Goal: Task Accomplishment & Management: Complete application form

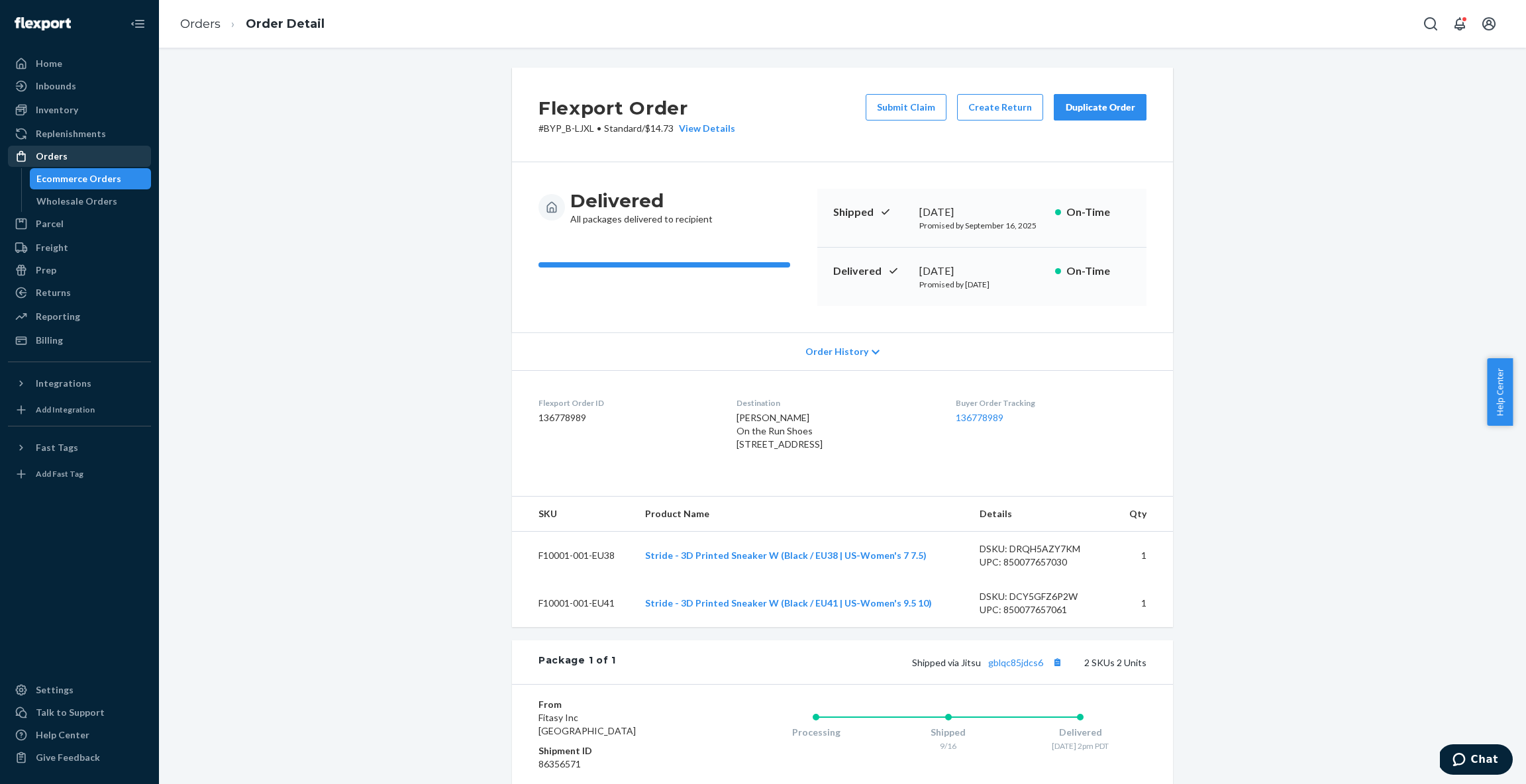
click at [35, 160] on div "Orders" at bounding box center [51, 156] width 32 height 13
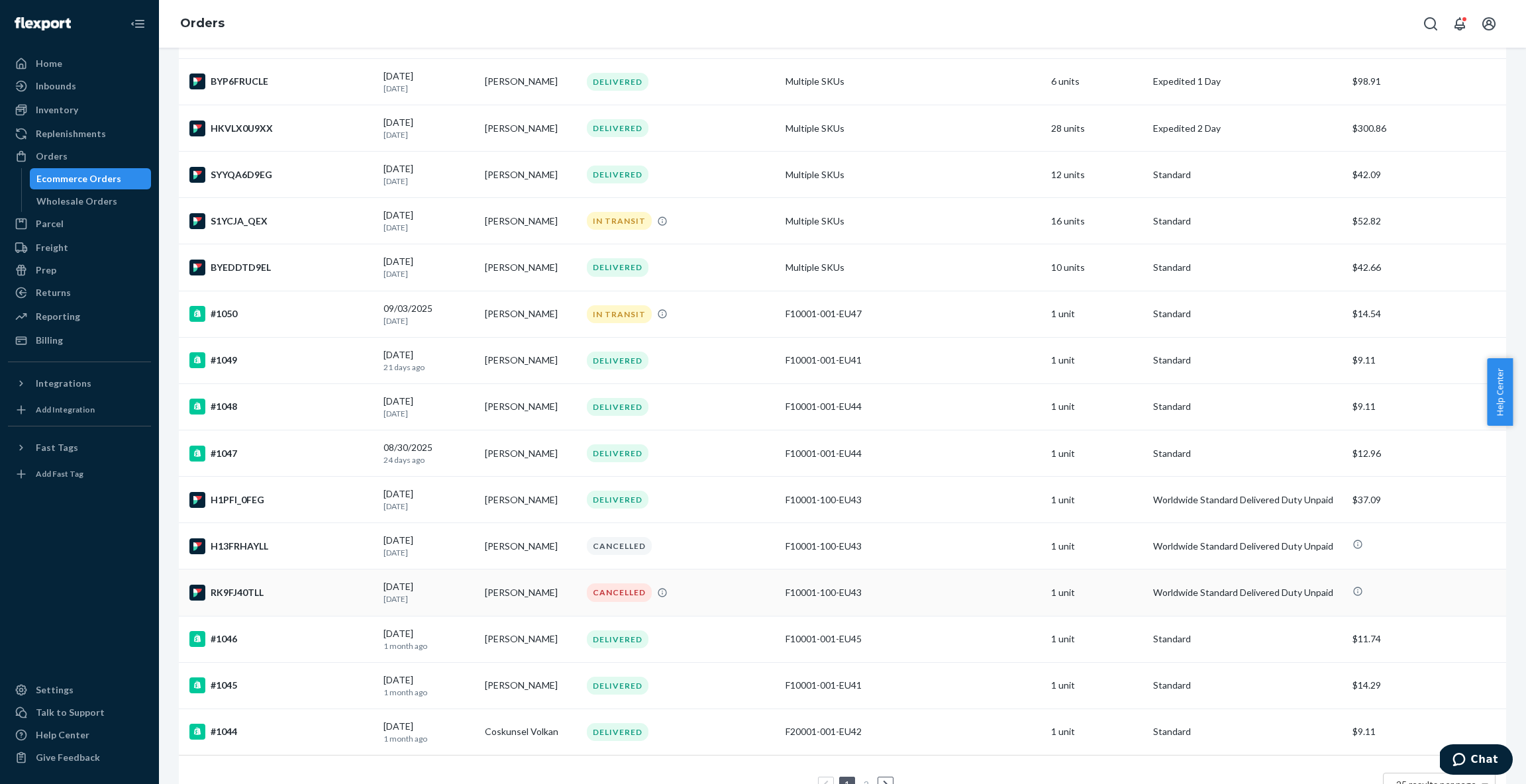
scroll to position [605, 0]
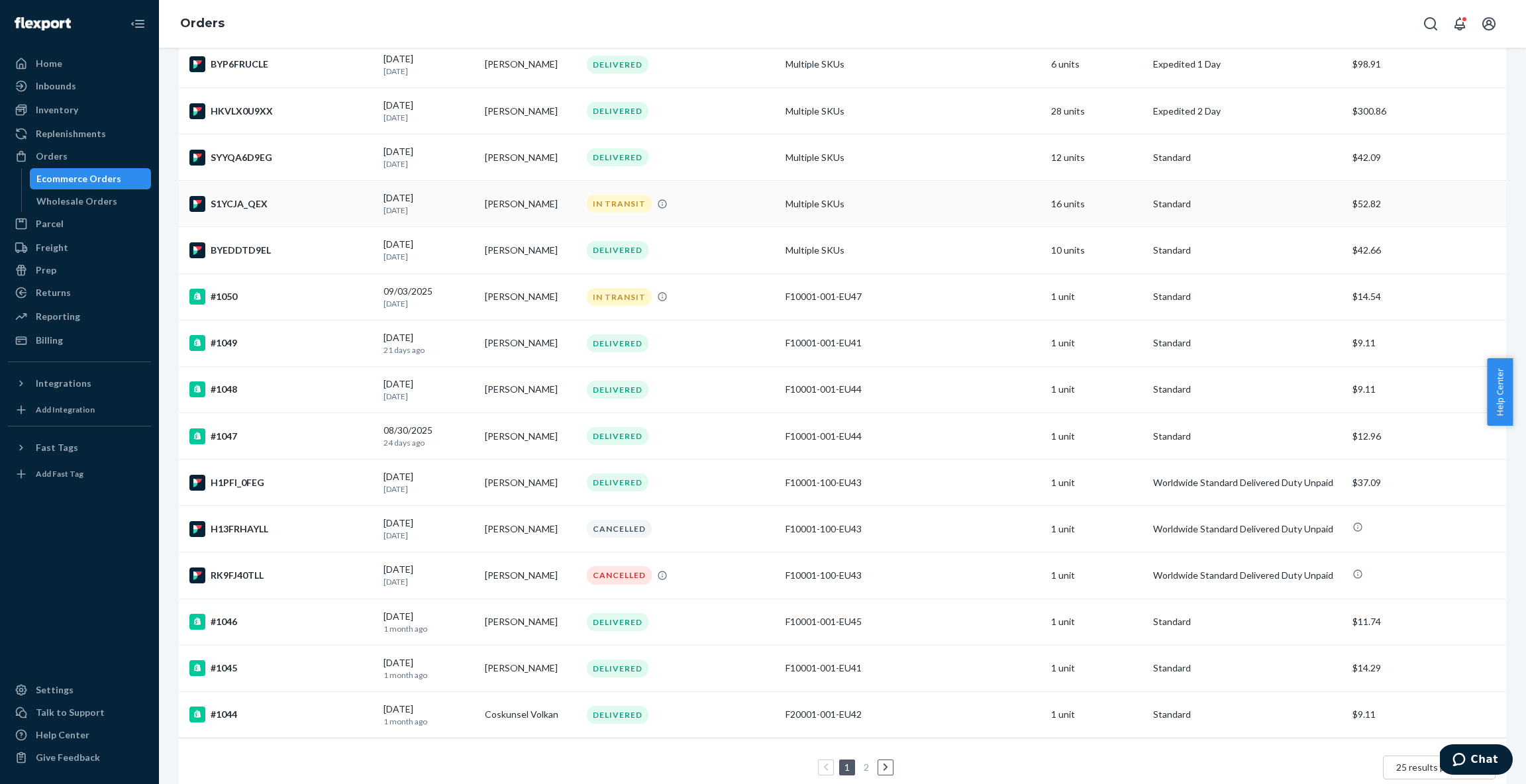
click at [320, 196] on div "S1YCJA_QEX" at bounding box center [281, 203] width 184 height 16
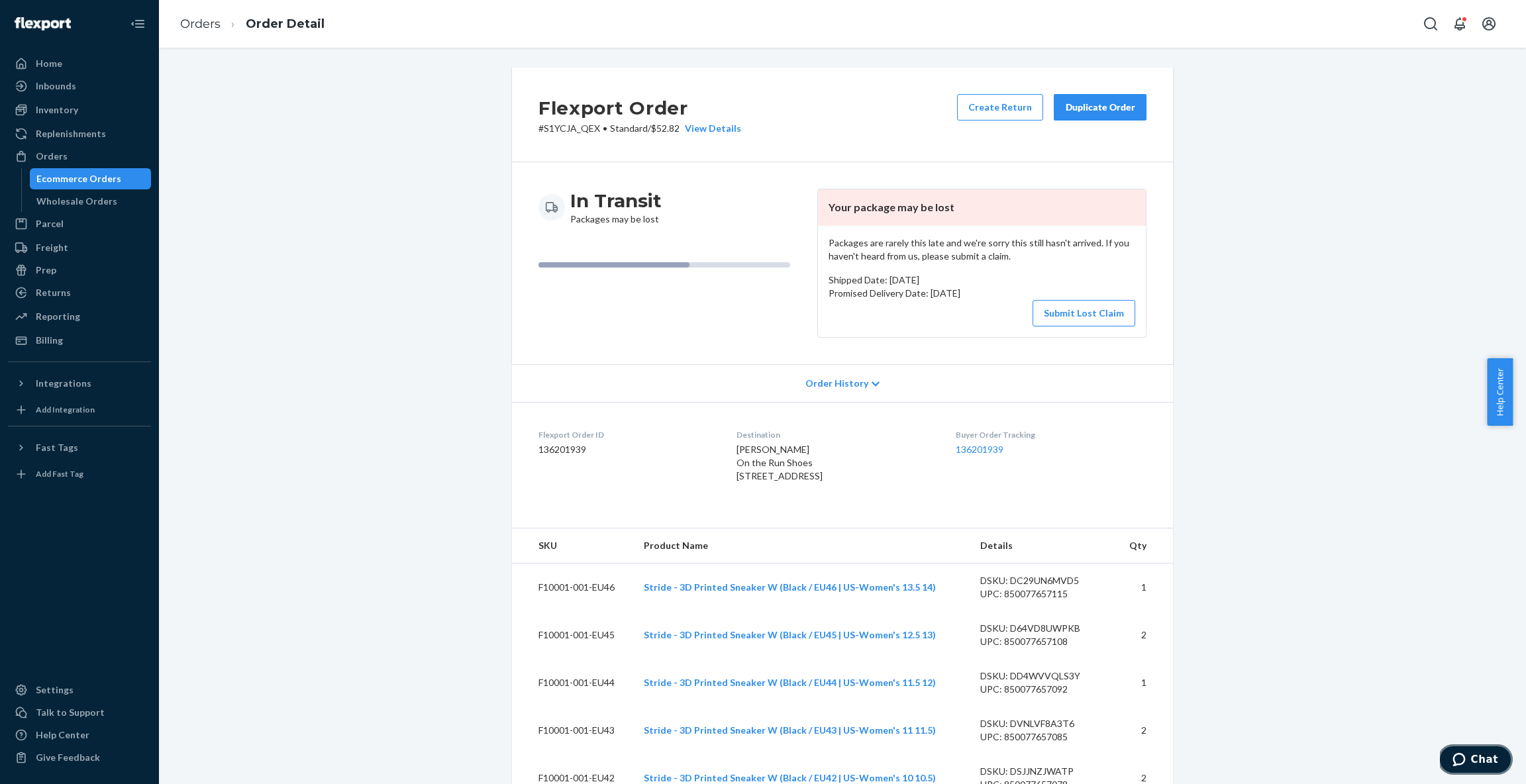
click at [1474, 751] on button "Chat" at bounding box center [1476, 760] width 75 height 31
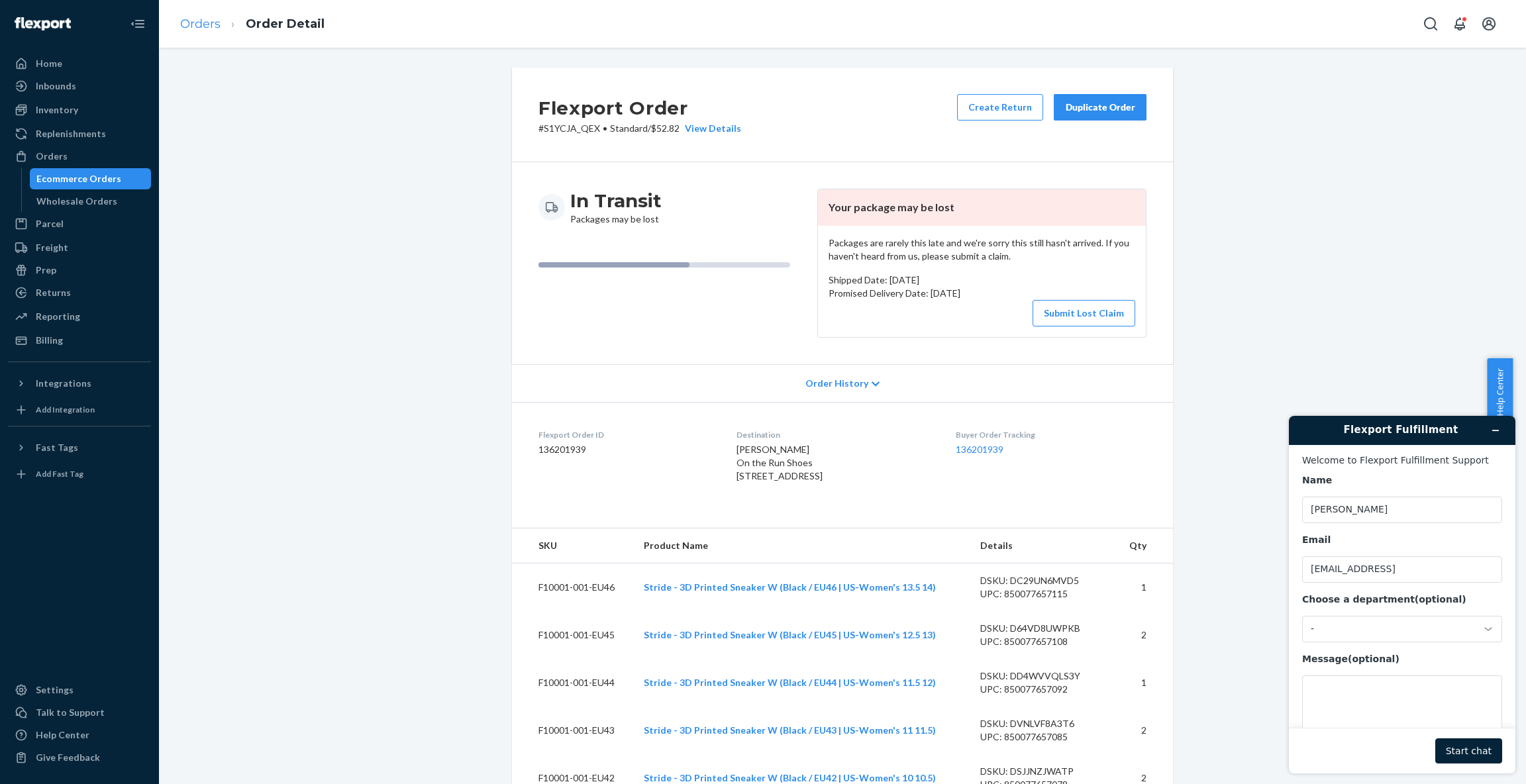
click at [195, 20] on link "Orders" at bounding box center [200, 24] width 40 height 15
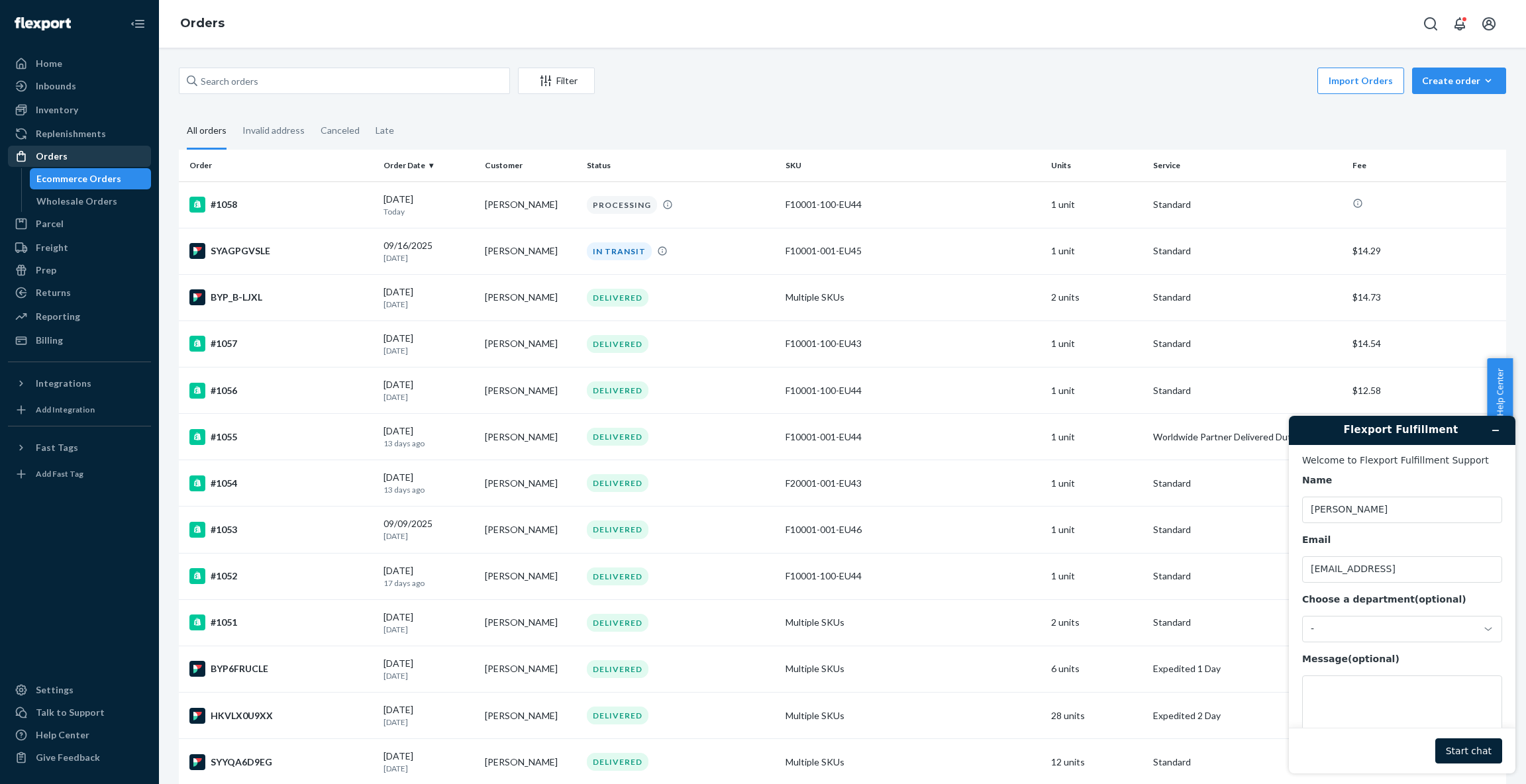
click at [69, 154] on div "Orders" at bounding box center [79, 157] width 140 height 19
click at [69, 295] on div "Returns" at bounding box center [79, 293] width 140 height 19
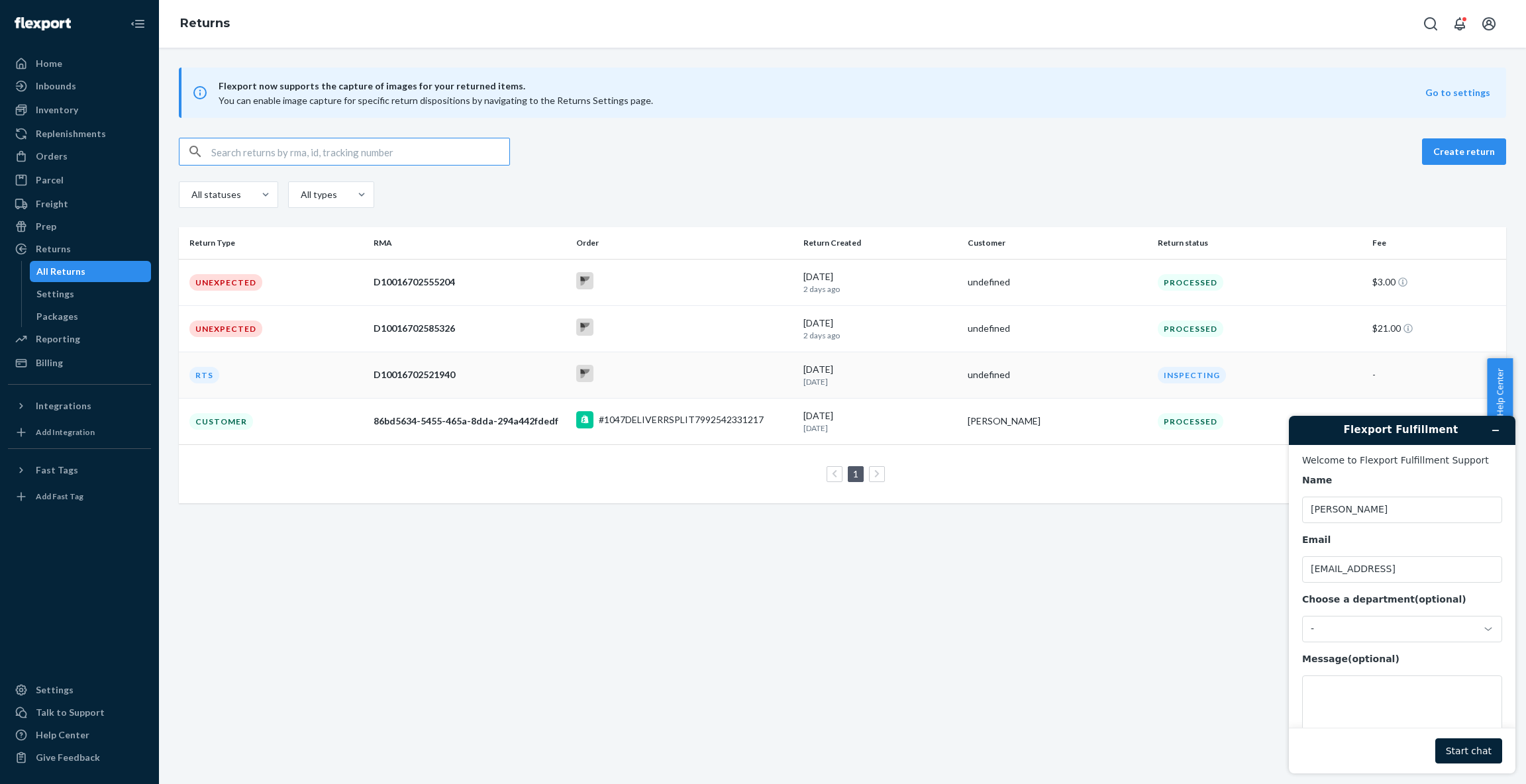
click at [322, 375] on td "RTS" at bounding box center [273, 375] width 189 height 47
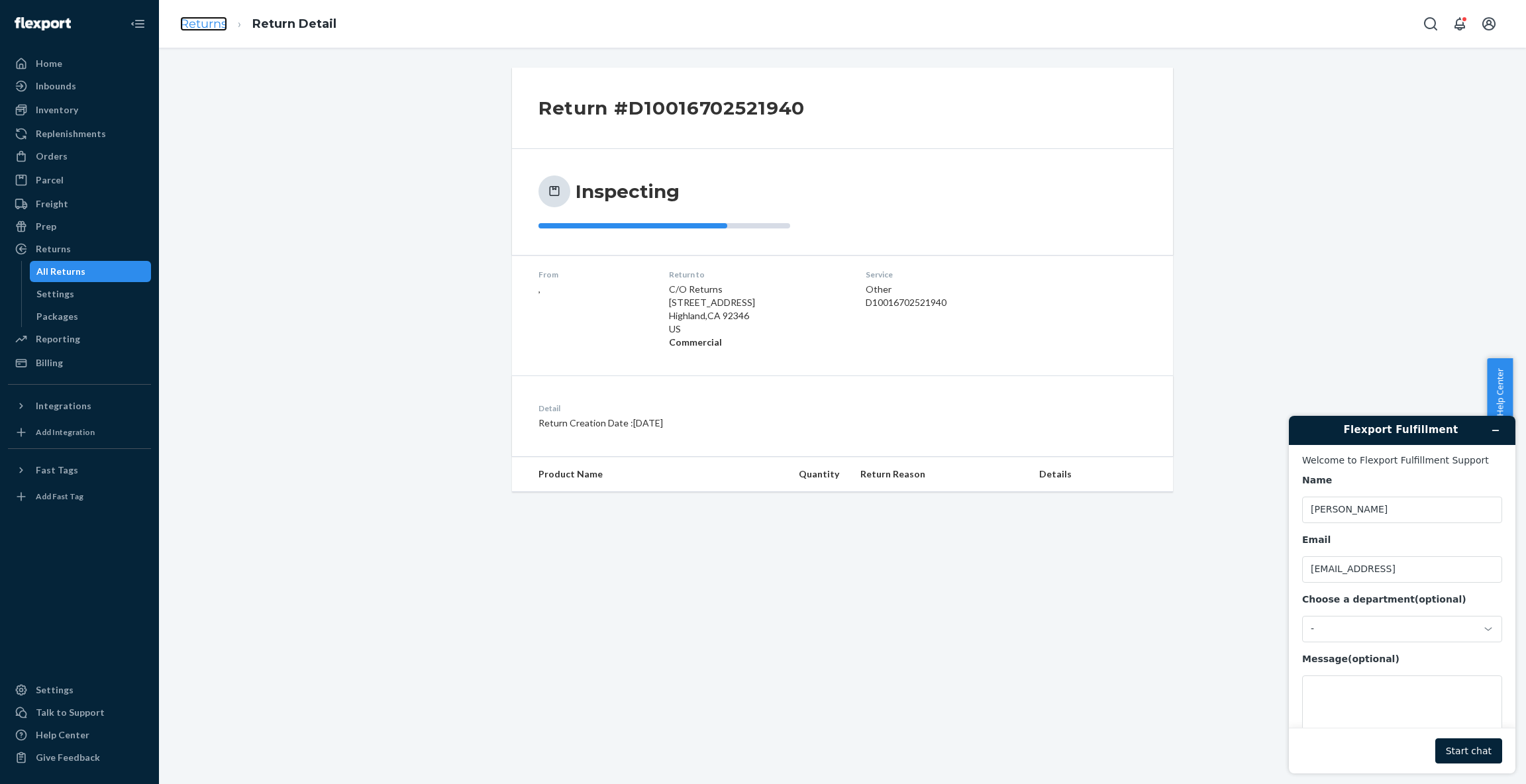
click at [214, 22] on link "Returns" at bounding box center [203, 24] width 47 height 15
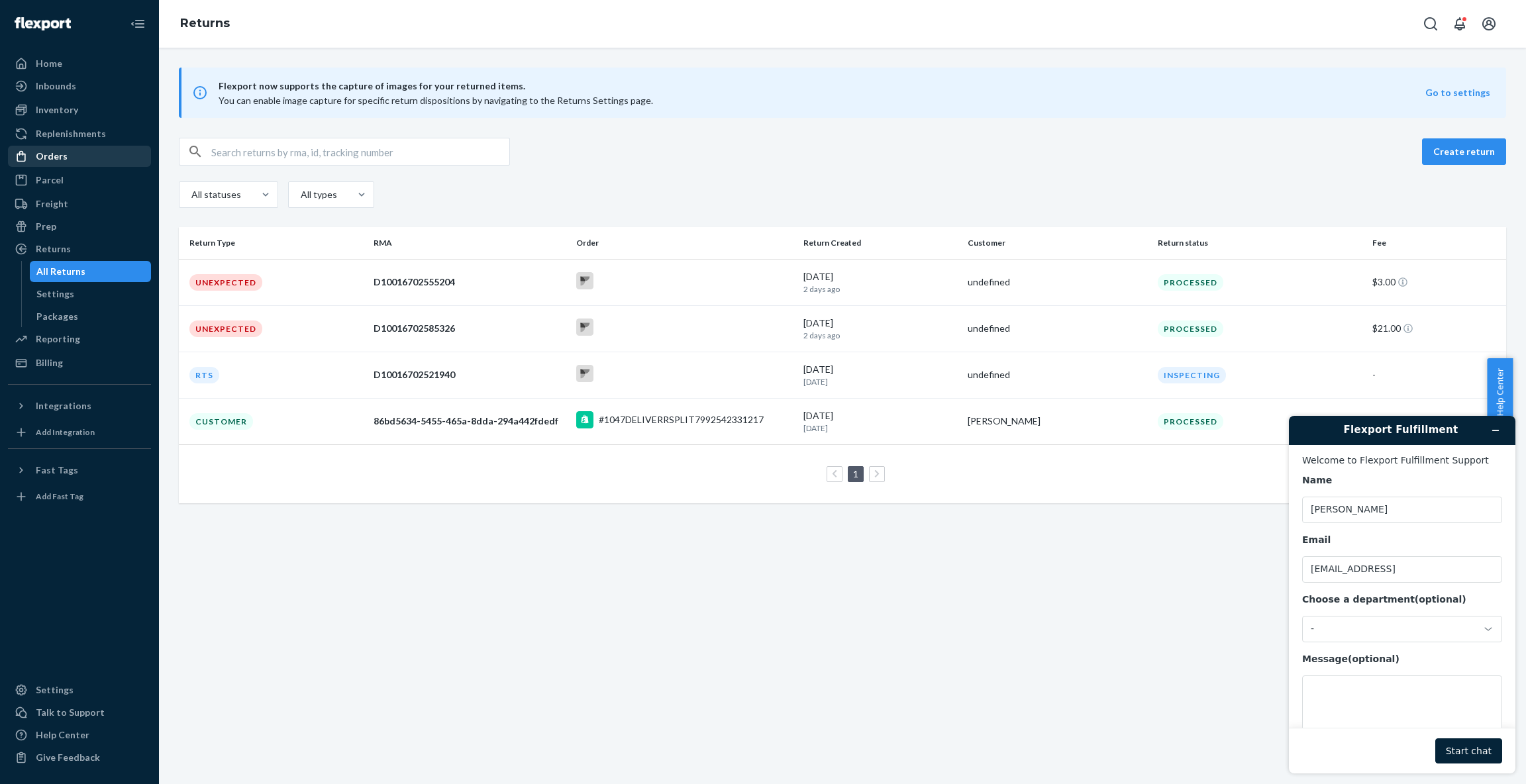
click at [77, 151] on div "Orders" at bounding box center [79, 157] width 140 height 19
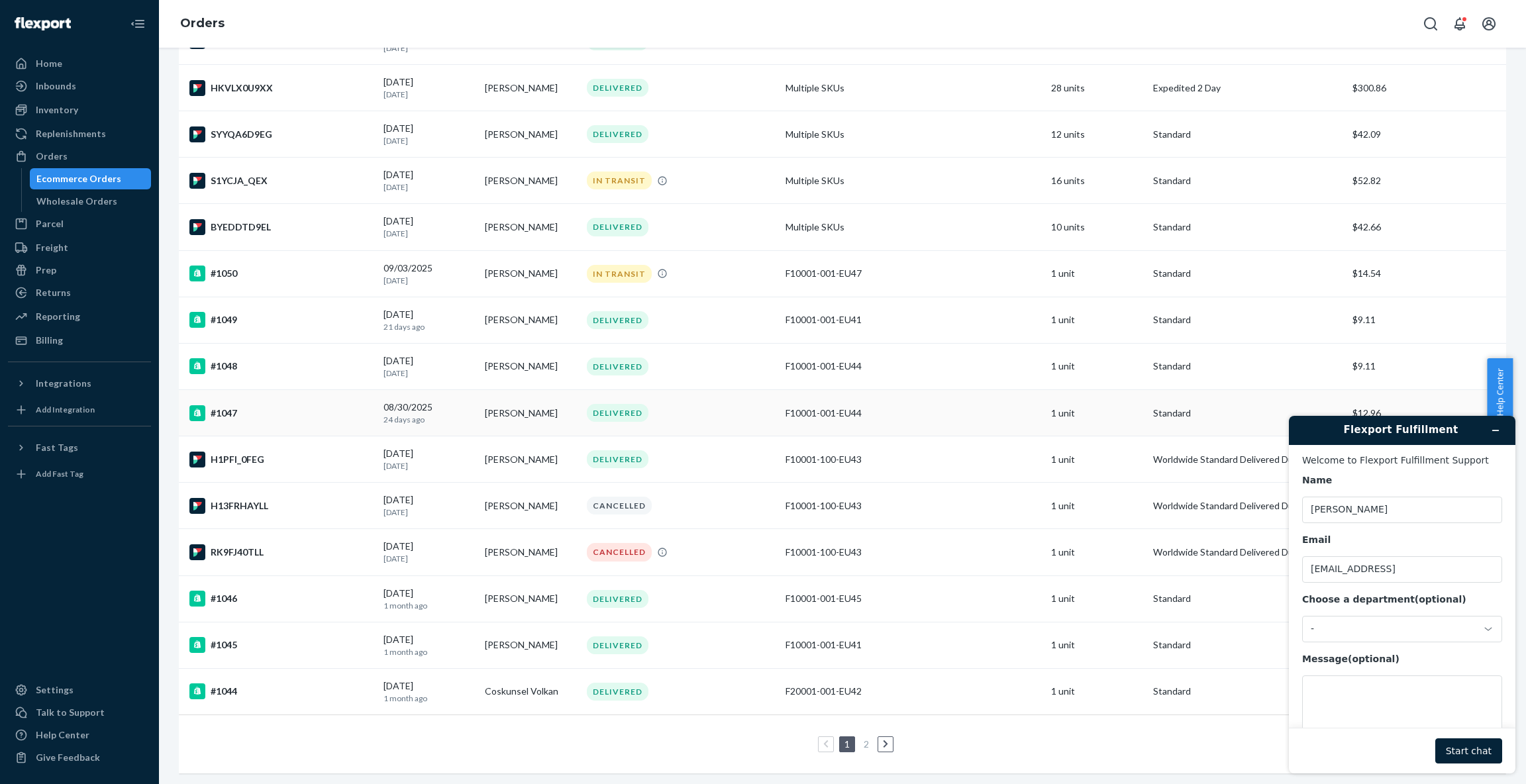
scroll to position [637, 0]
click at [479, 721] on div "1 2 25 results per page" at bounding box center [842, 741] width 1306 height 42
click at [883, 738] on icon at bounding box center [885, 742] width 5 height 8
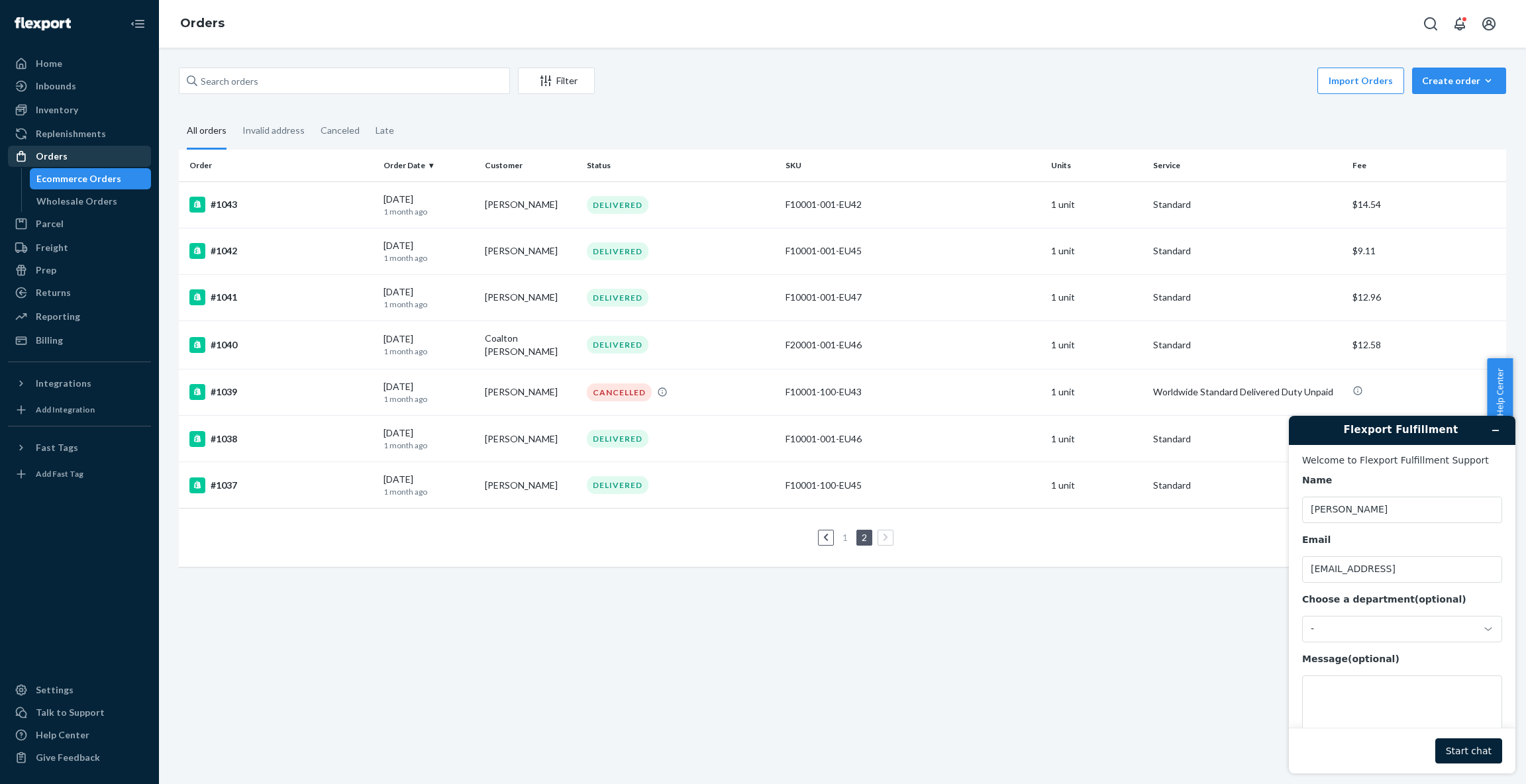
click at [53, 161] on div "Orders" at bounding box center [51, 156] width 32 height 13
click at [63, 290] on div "Returns" at bounding box center [53, 293] width 35 height 13
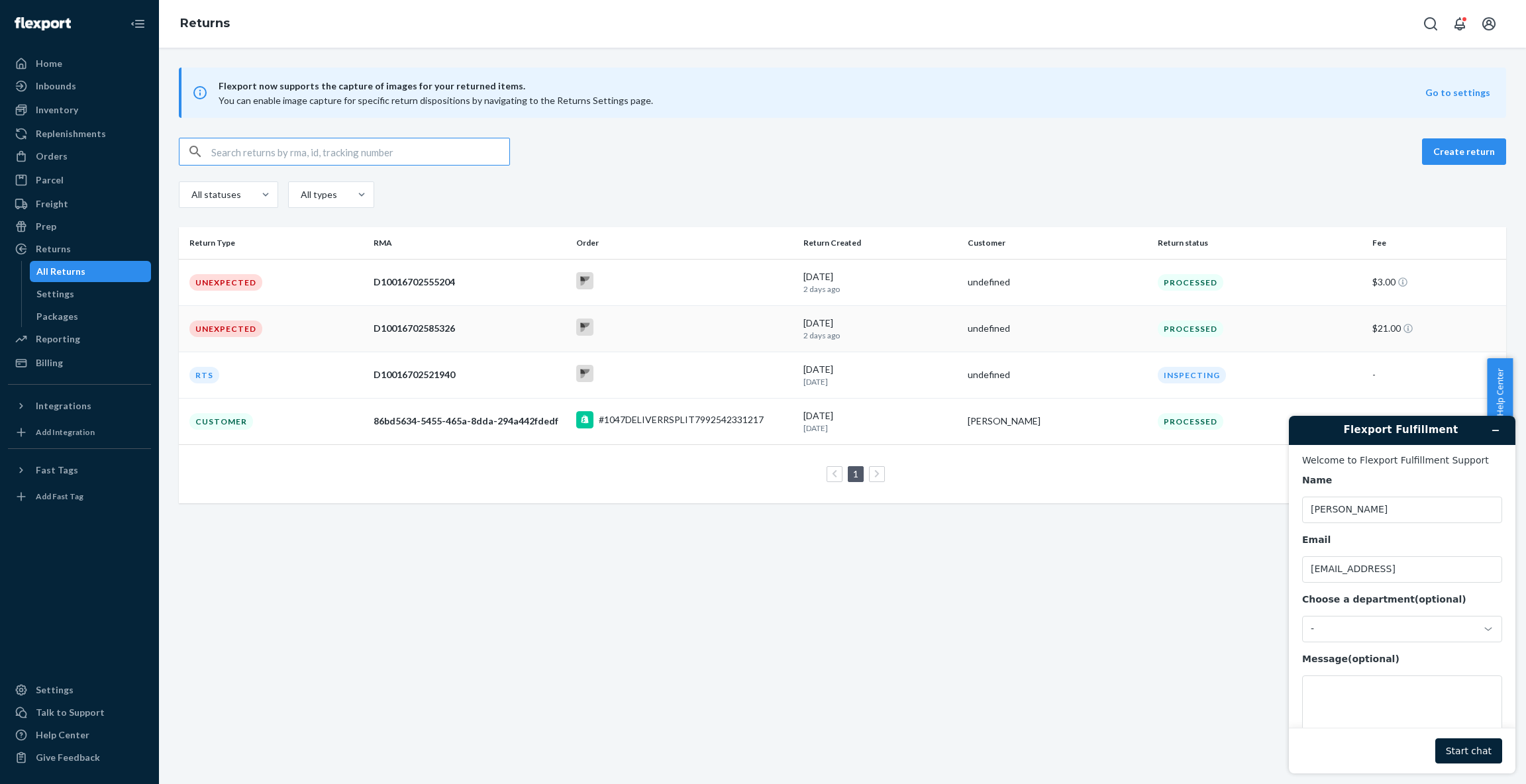
click at [343, 328] on td "Unexpected" at bounding box center [273, 329] width 189 height 47
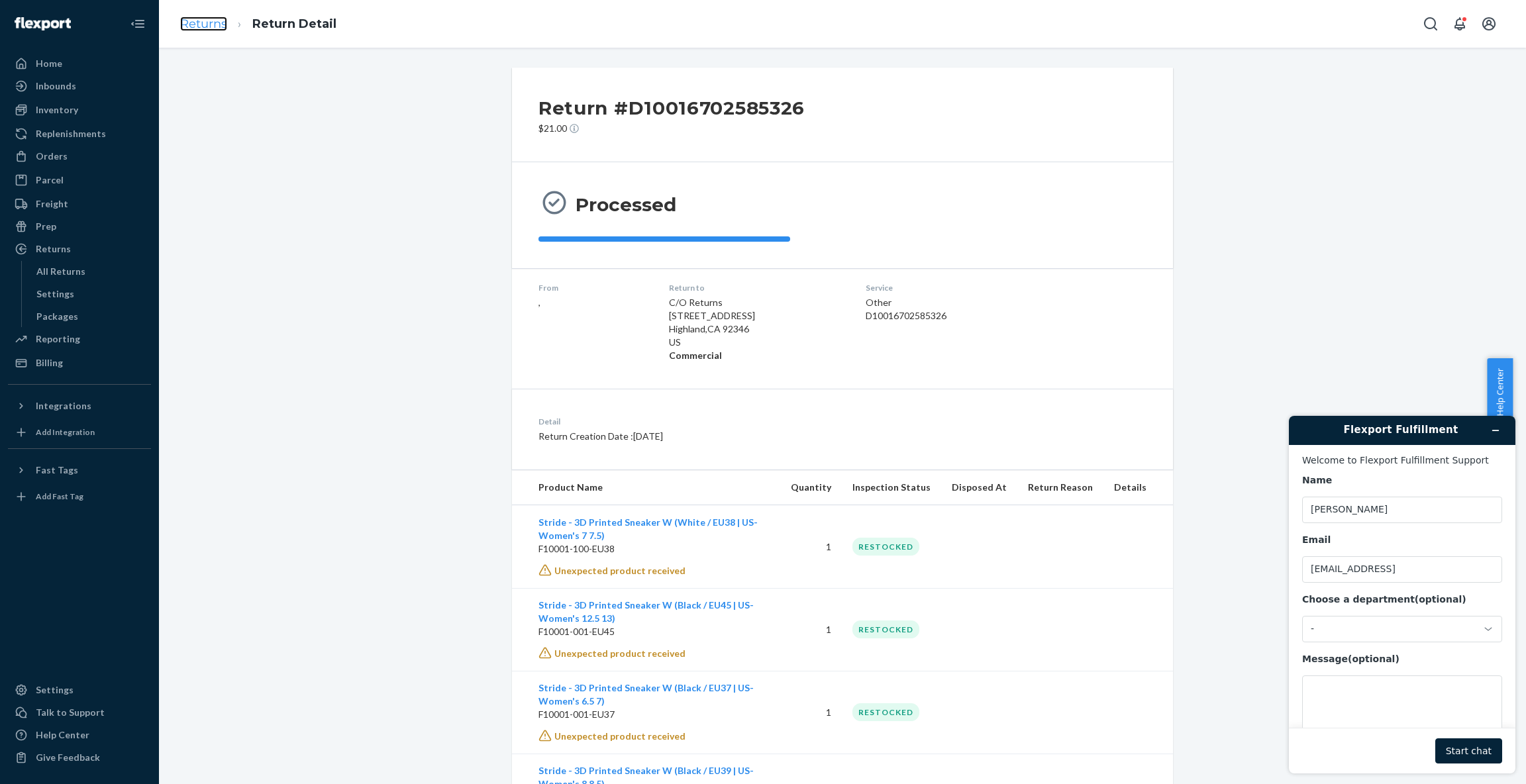
click at [205, 26] on link "Returns" at bounding box center [203, 24] width 47 height 15
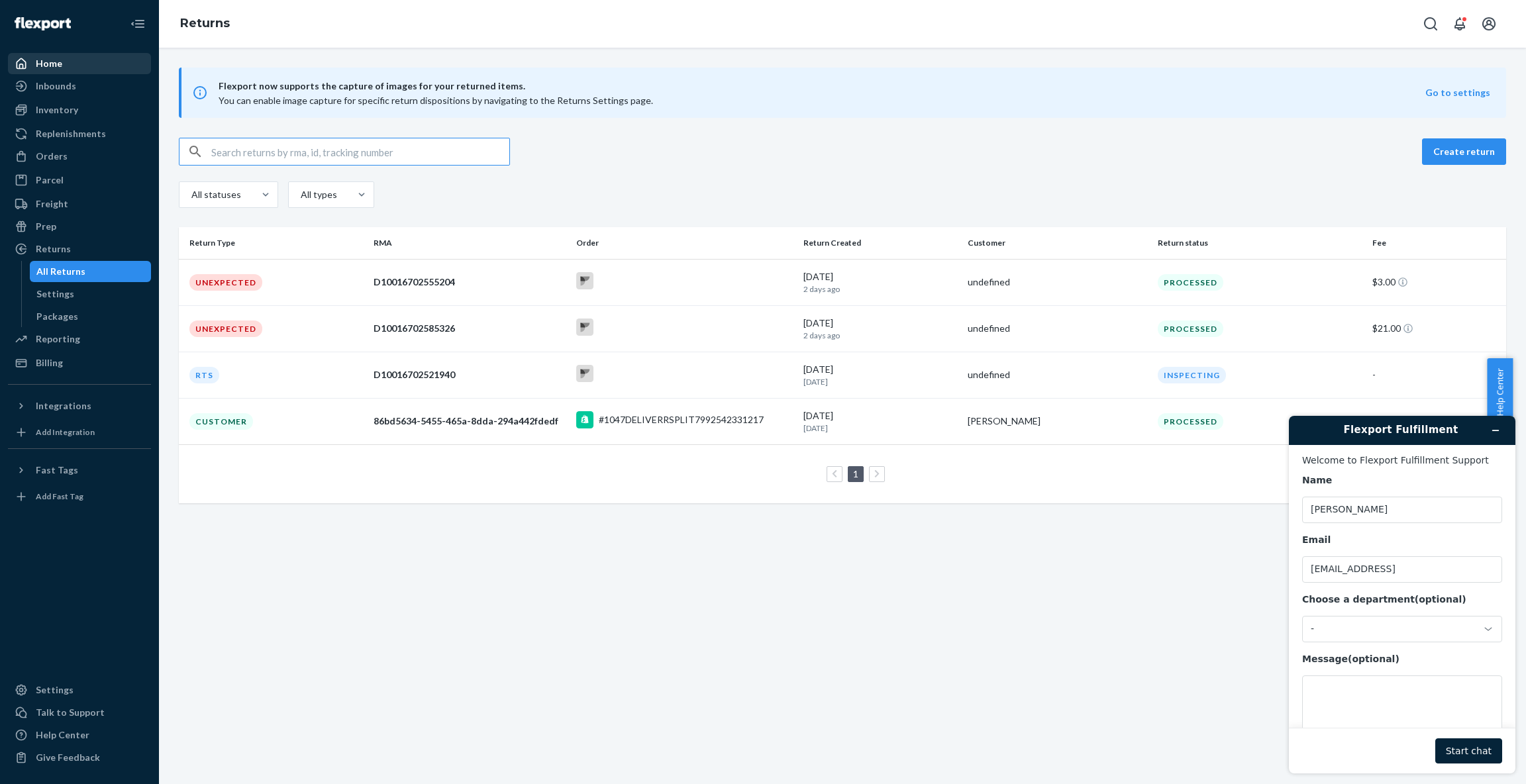
click at [63, 65] on div "Home" at bounding box center [79, 63] width 140 height 19
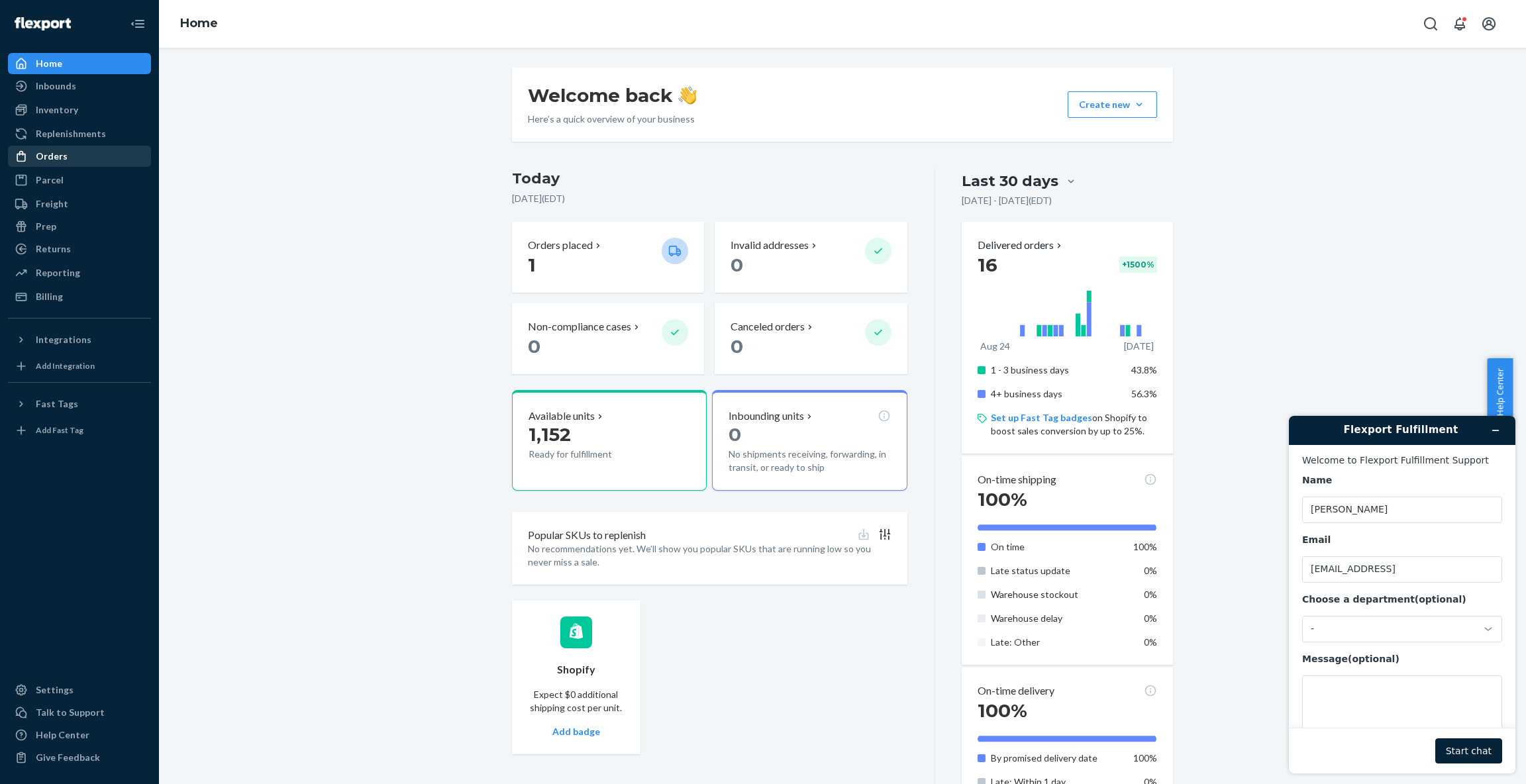
click at [59, 153] on div "Orders" at bounding box center [51, 156] width 32 height 13
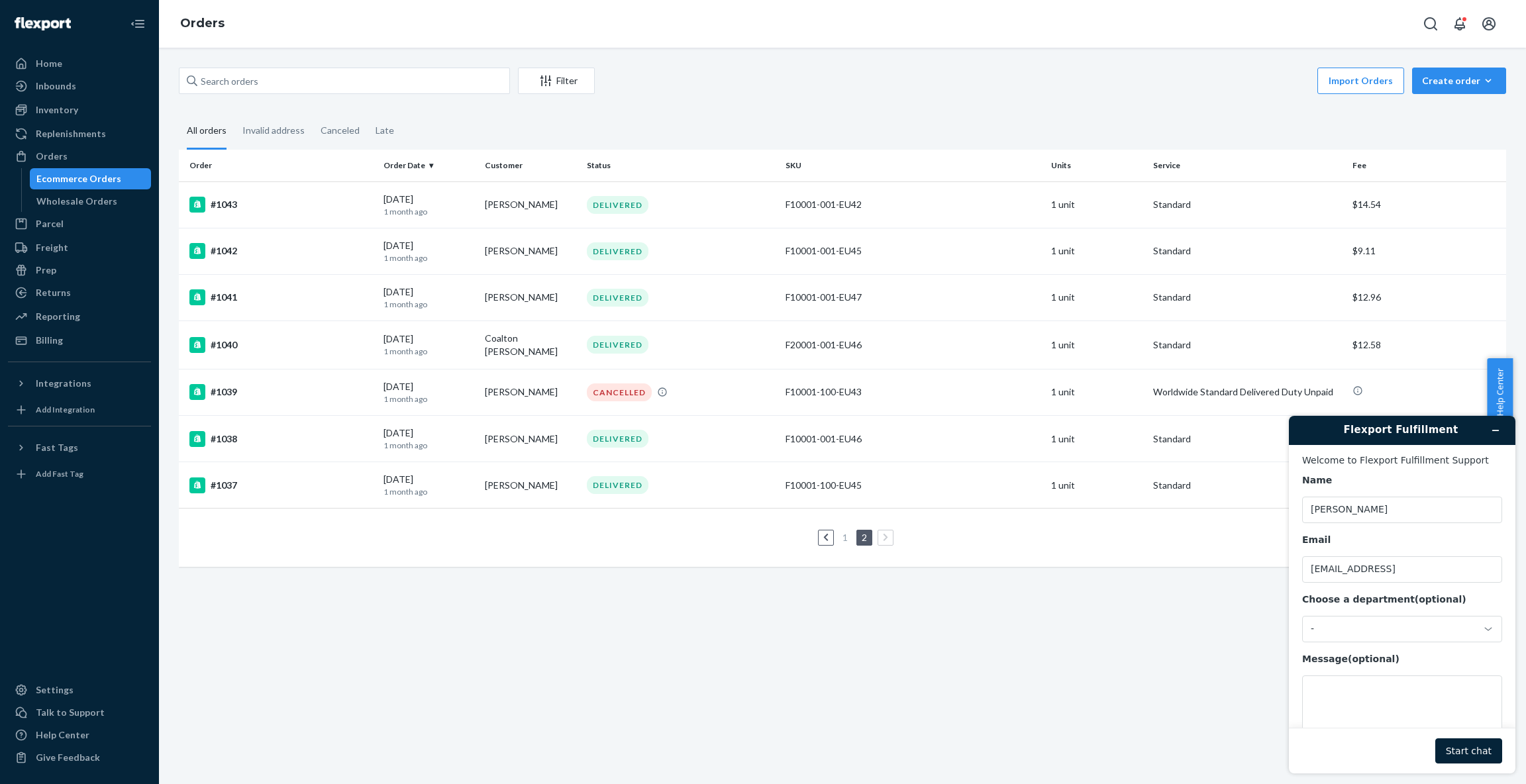
click at [823, 535] on icon at bounding box center [826, 538] width 6 height 9
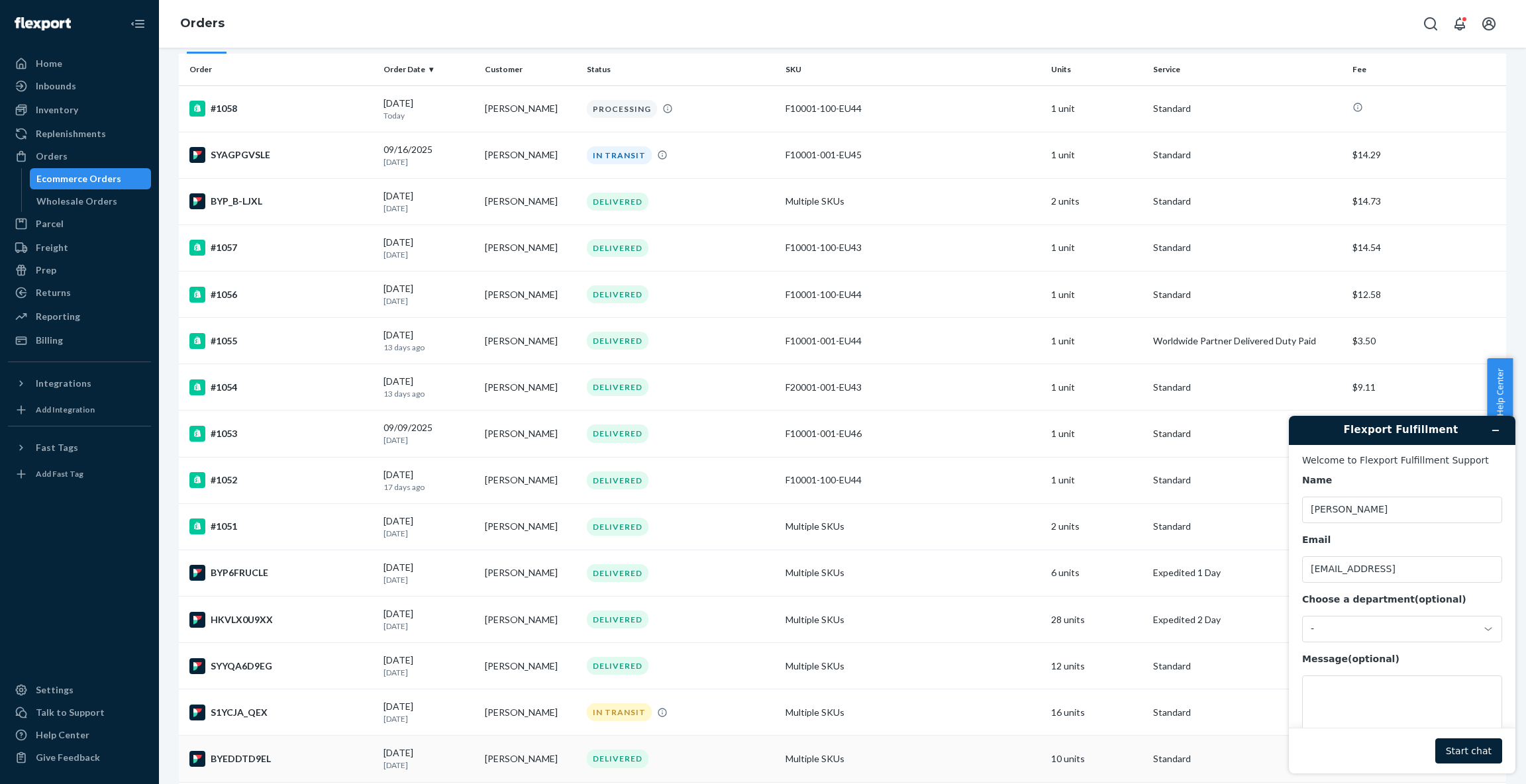
scroll to position [237, 0]
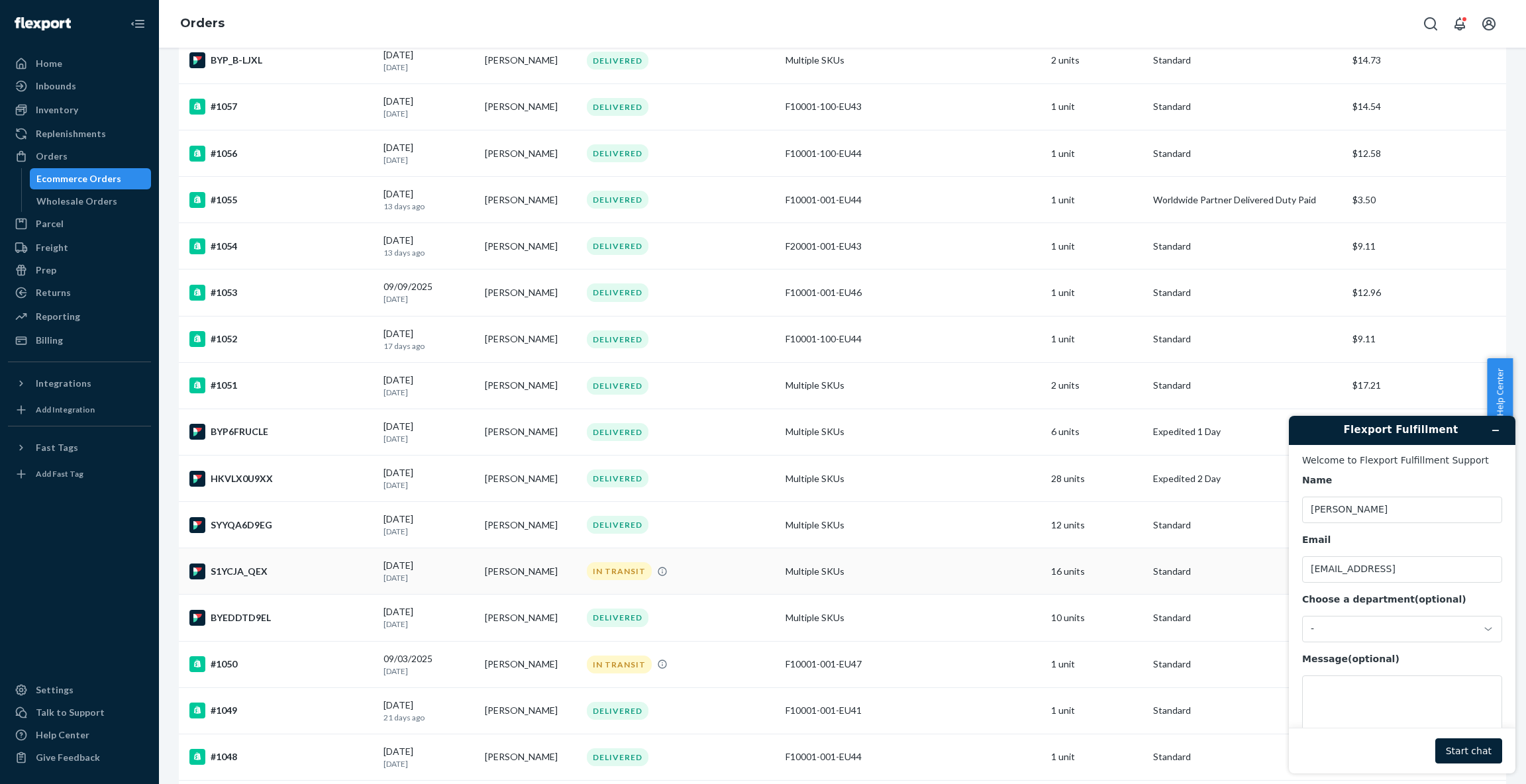
click at [530, 575] on td "[PERSON_NAME]" at bounding box center [530, 572] width 102 height 47
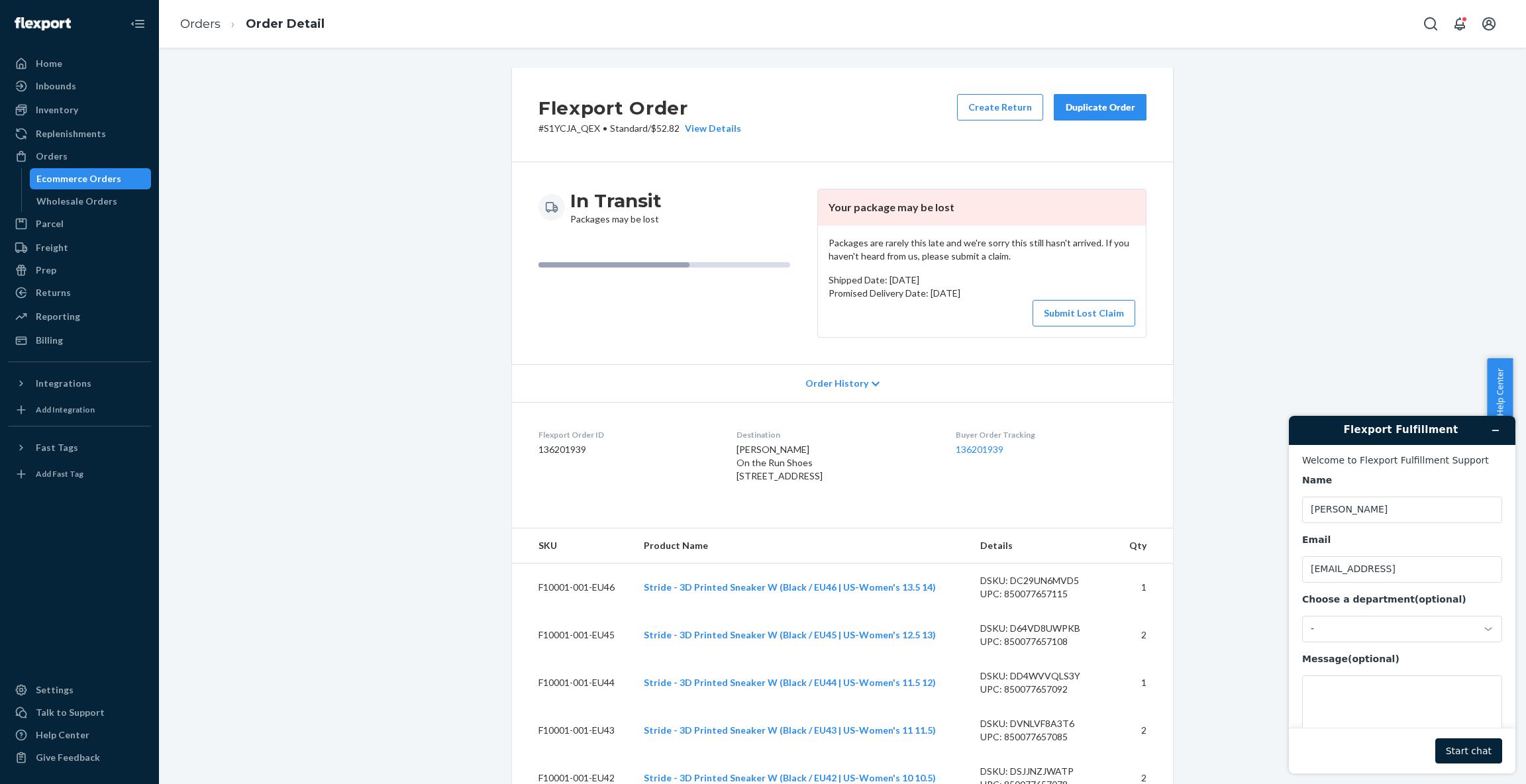
click at [1086, 105] on div "Duplicate Order" at bounding box center [1099, 107] width 70 height 13
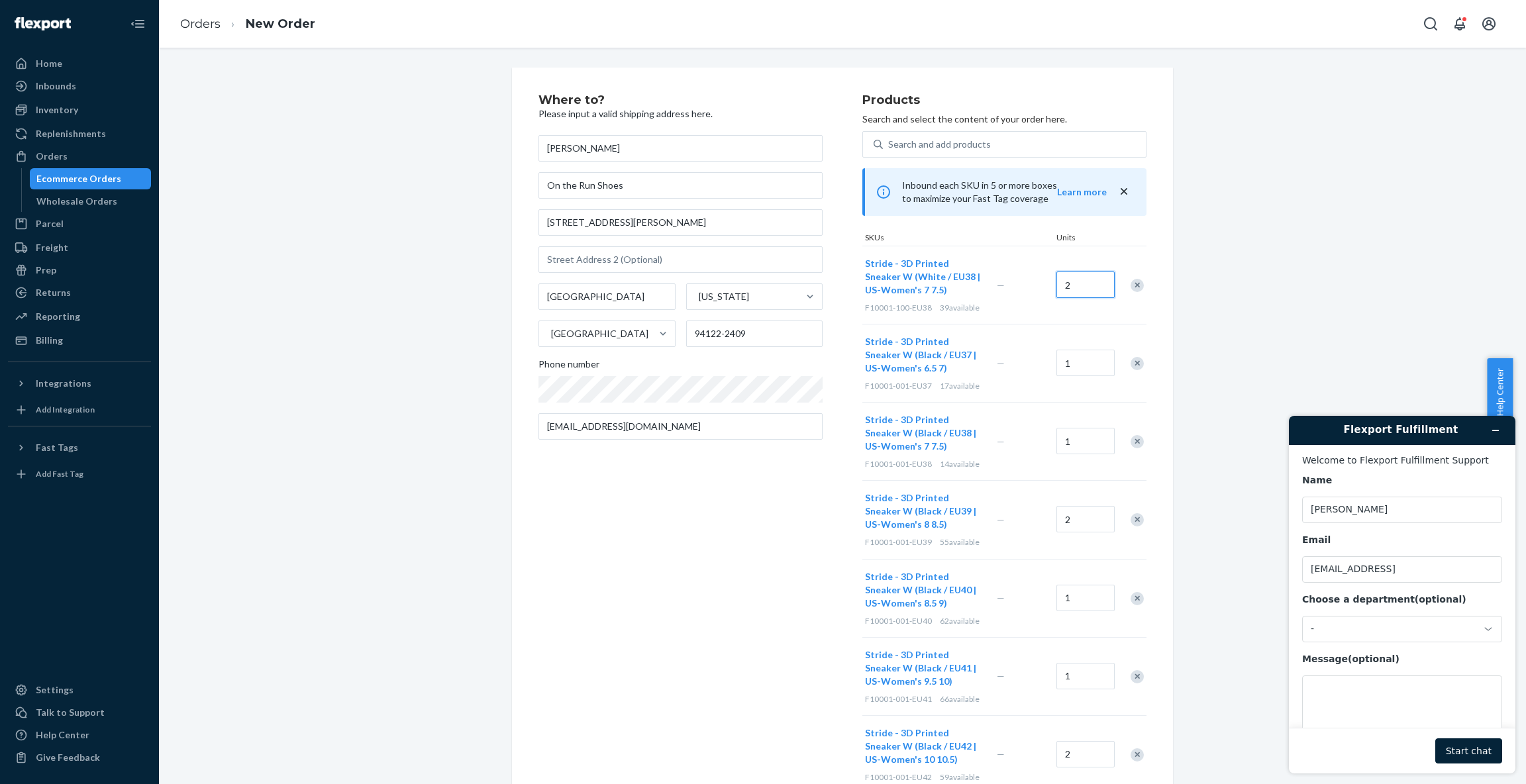
click at [1075, 287] on input "2" at bounding box center [1085, 285] width 58 height 26
type input "1"
click at [1145, 320] on div "Where to? Please input a valid shipping address here. [PERSON_NAME] On the Run …" at bounding box center [843, 689] width 661 height 1244
click at [1130, 441] on div "Remove Item" at bounding box center [1137, 441] width 13 height 13
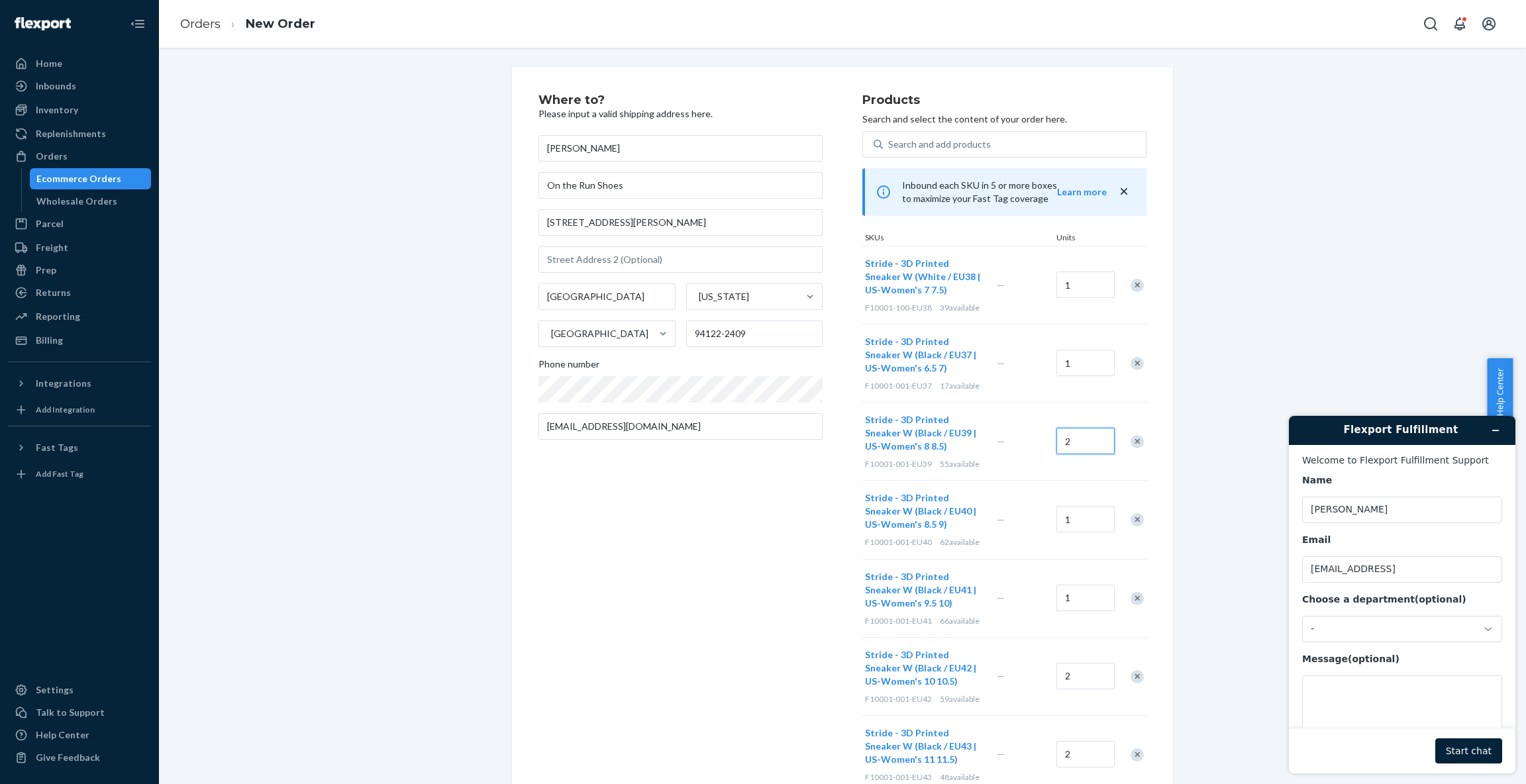
click at [1089, 441] on input "2" at bounding box center [1085, 441] width 58 height 26
type input "1"
click at [1155, 409] on div "Where to? Please input a valid shipping address here. [PERSON_NAME] On the Run …" at bounding box center [843, 651] width 661 height 1167
click at [1130, 595] on div "Remove Item" at bounding box center [1137, 598] width 13 height 13
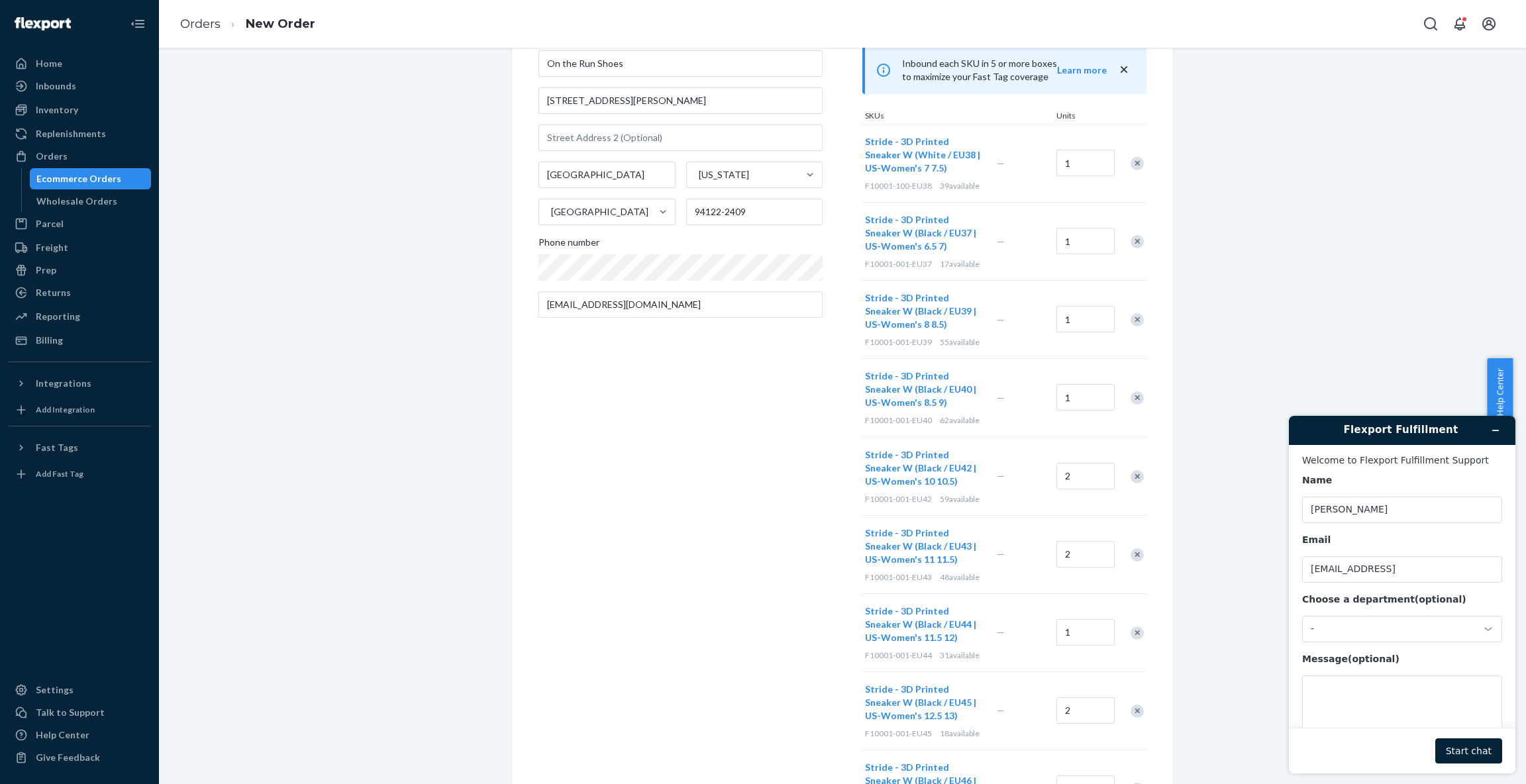
scroll to position [132, 0]
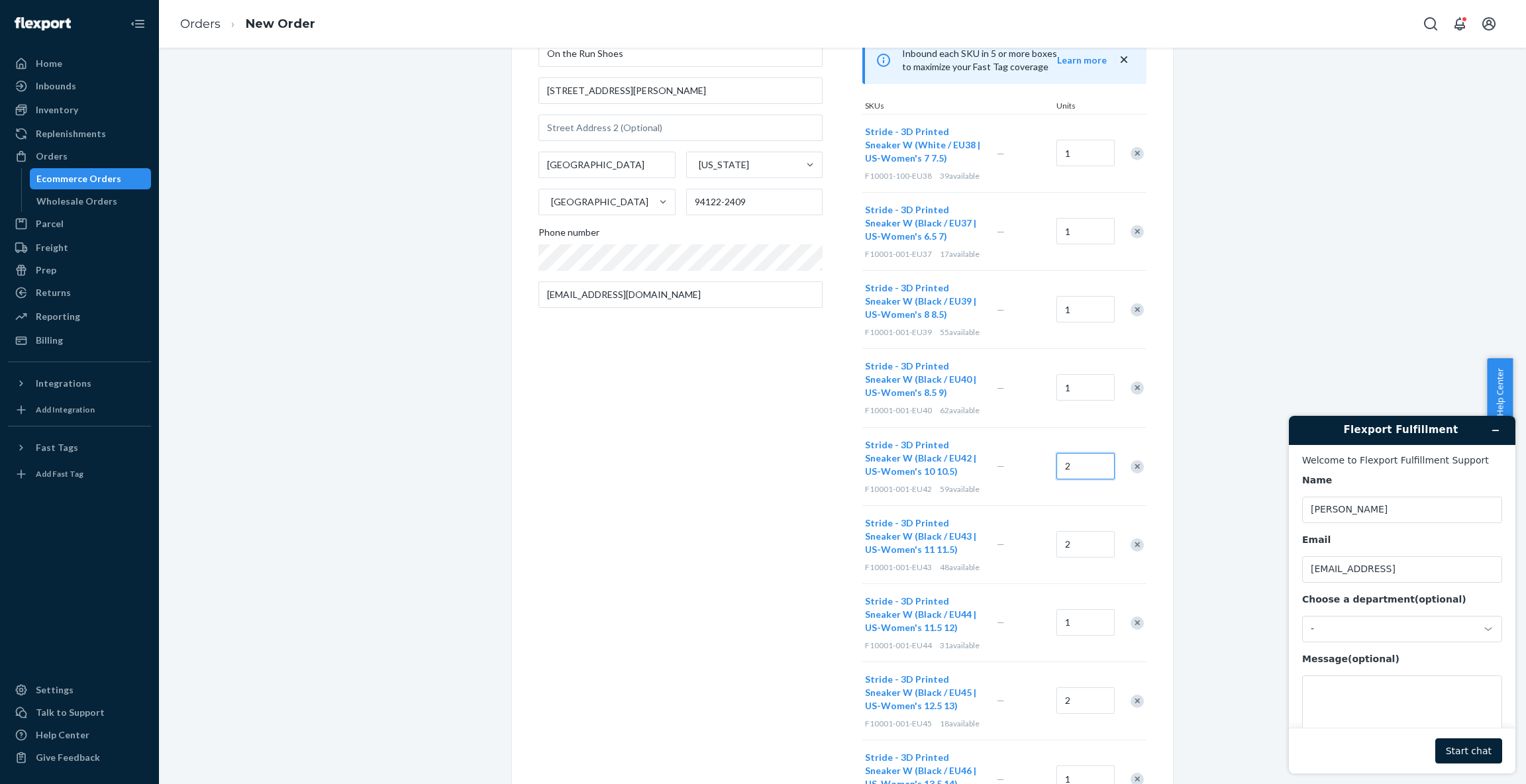
click at [1071, 469] on input "2" at bounding box center [1085, 466] width 58 height 26
type input "1"
click at [1076, 551] on input "2" at bounding box center [1085, 544] width 58 height 26
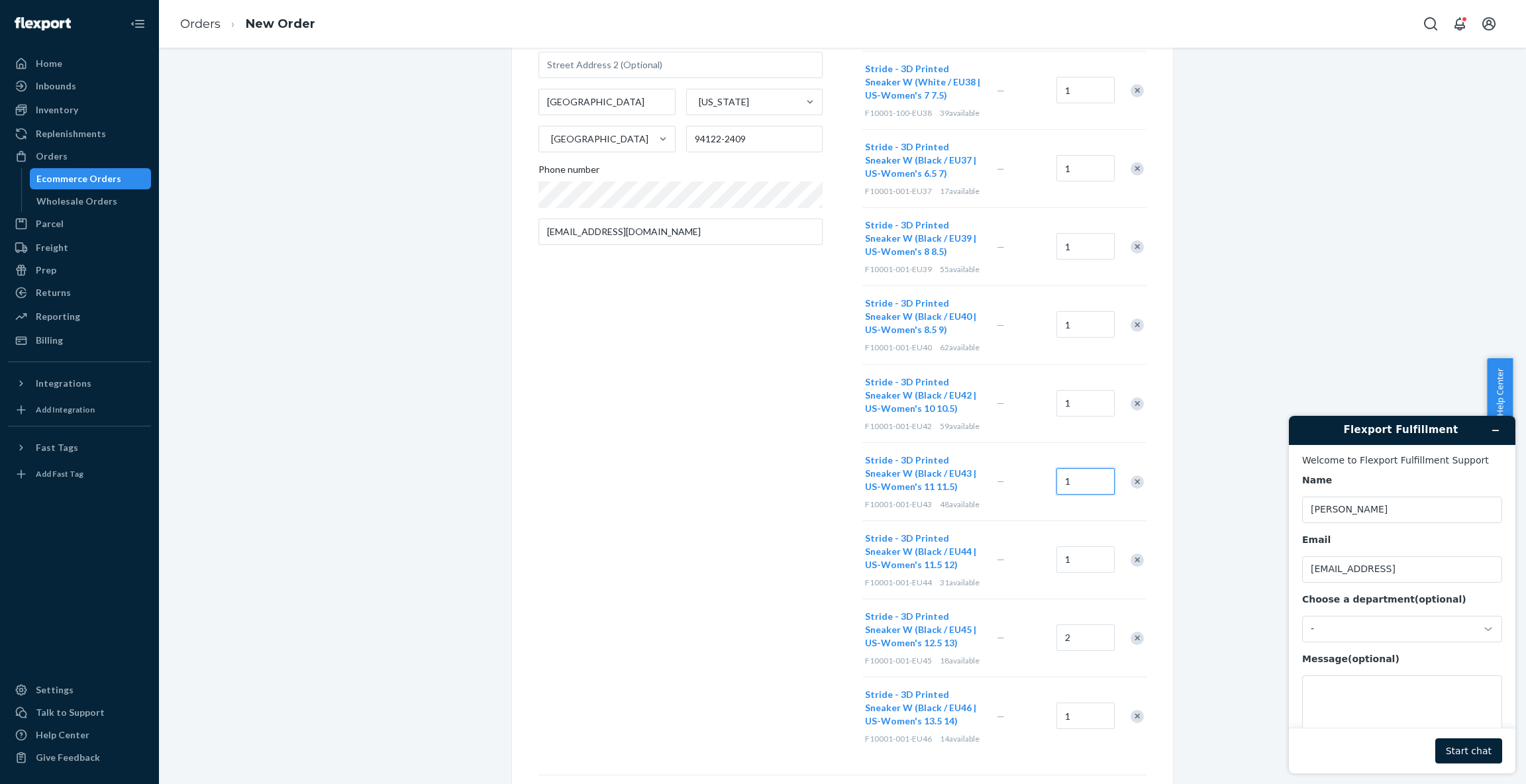
scroll to position [234, 0]
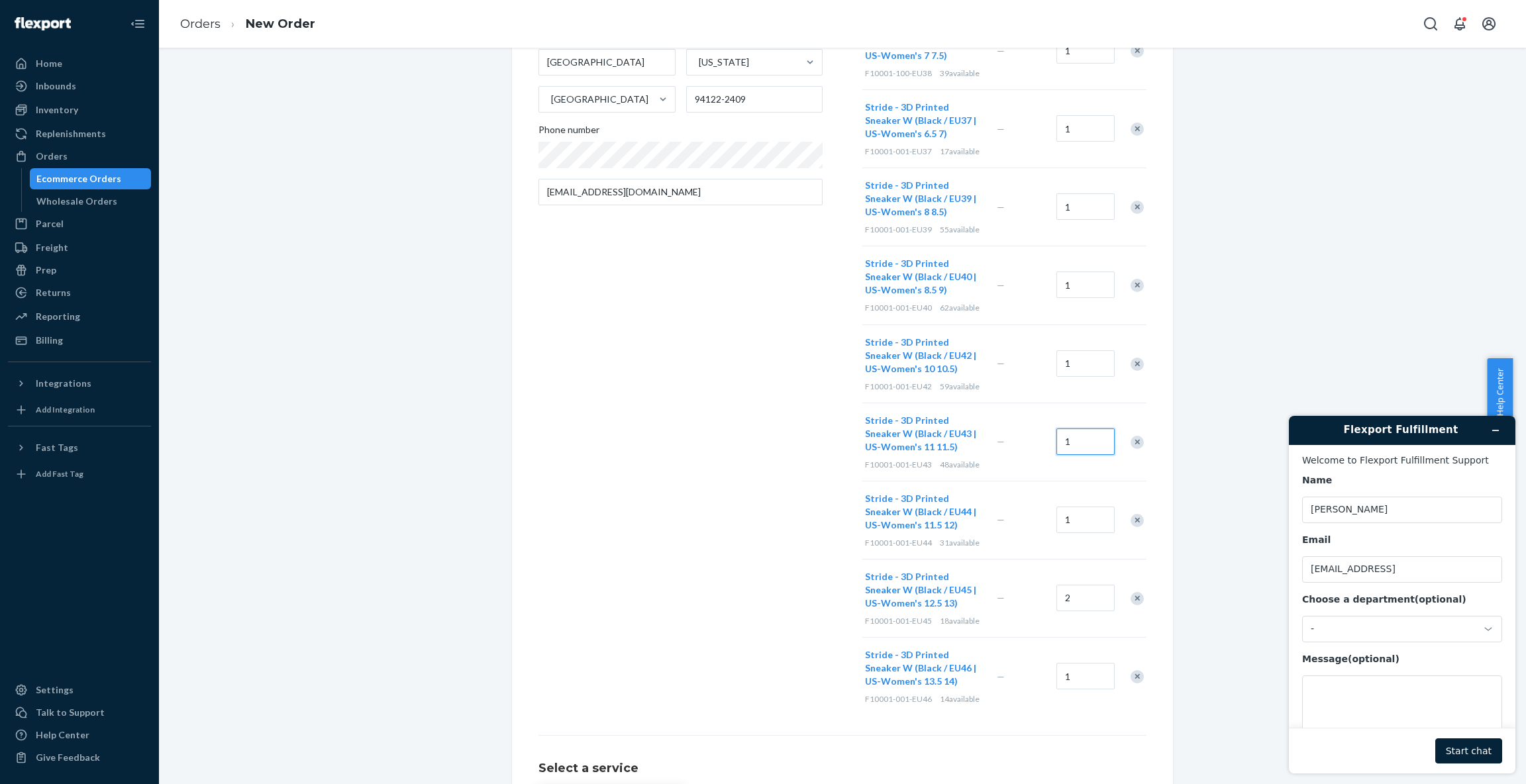
type input "1"
click at [1076, 602] on input "2" at bounding box center [1085, 598] width 58 height 26
type input "1"
click at [1132, 674] on div "Remove Item" at bounding box center [1137, 677] width 13 height 13
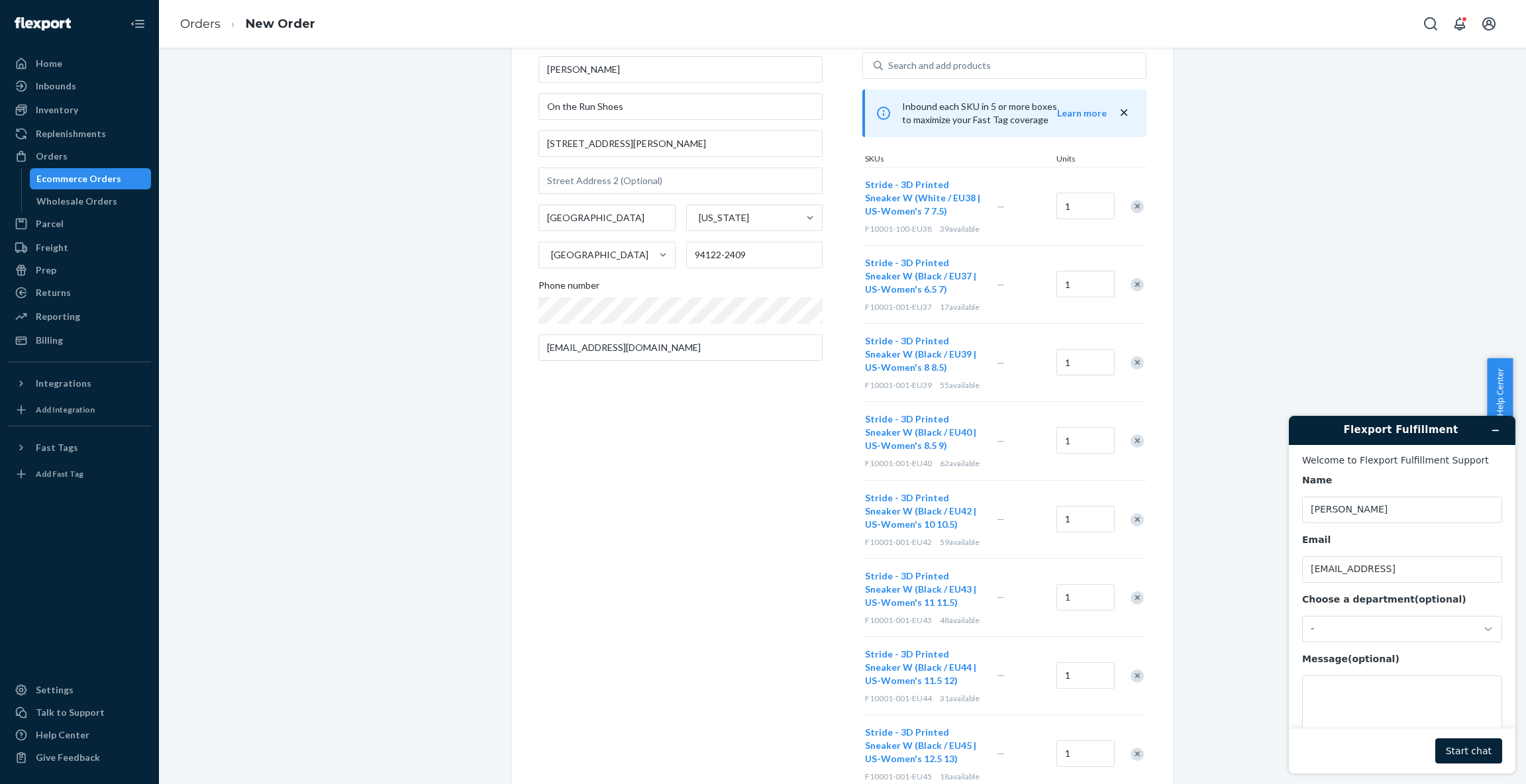
scroll to position [0, 0]
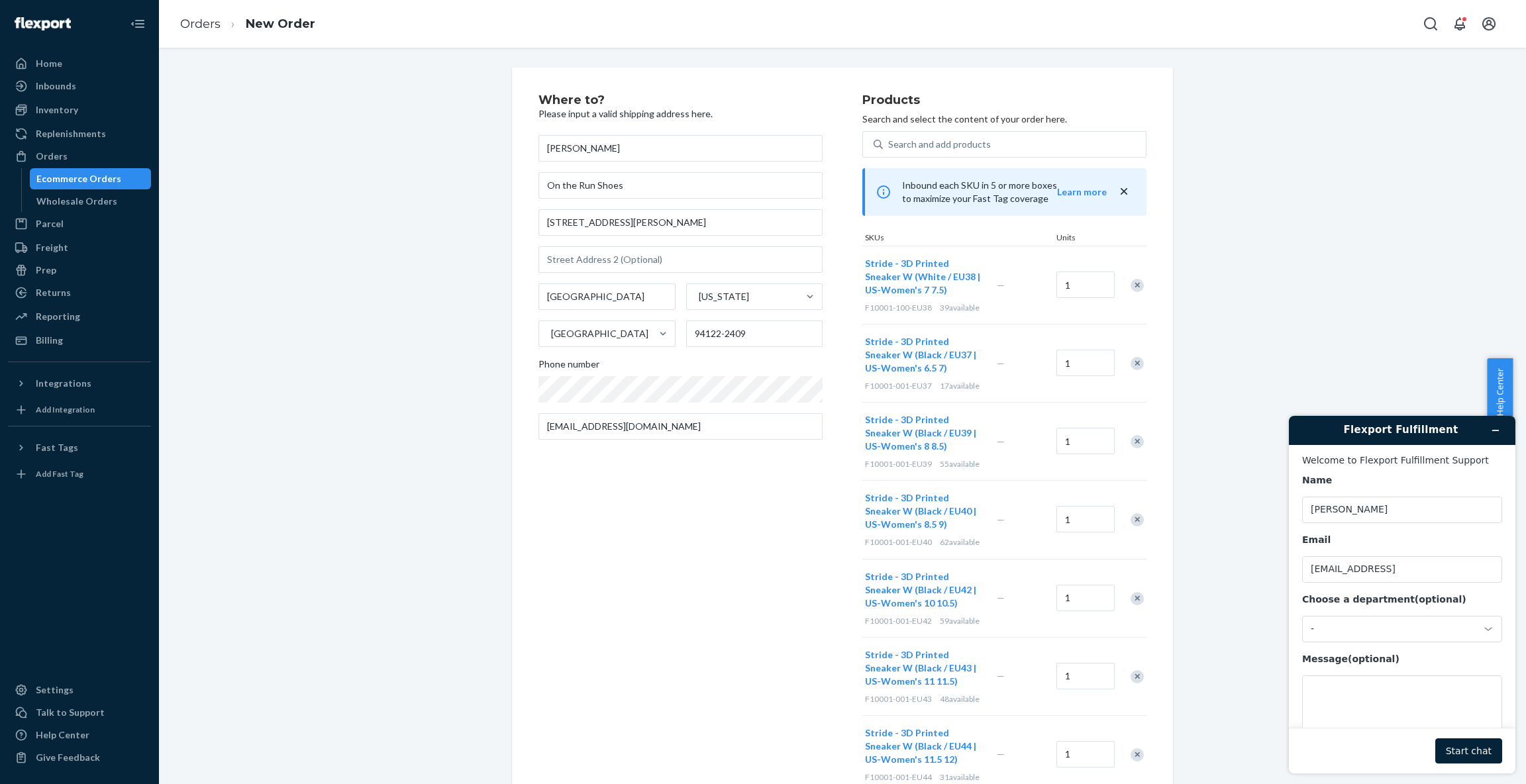
click at [1206, 430] on div "Where to? Please input a valid shipping address here. [PERSON_NAME] On the Run …" at bounding box center [842, 572] width 1347 height 1010
click at [1495, 433] on icon "Minimize widget" at bounding box center [1495, 430] width 9 height 9
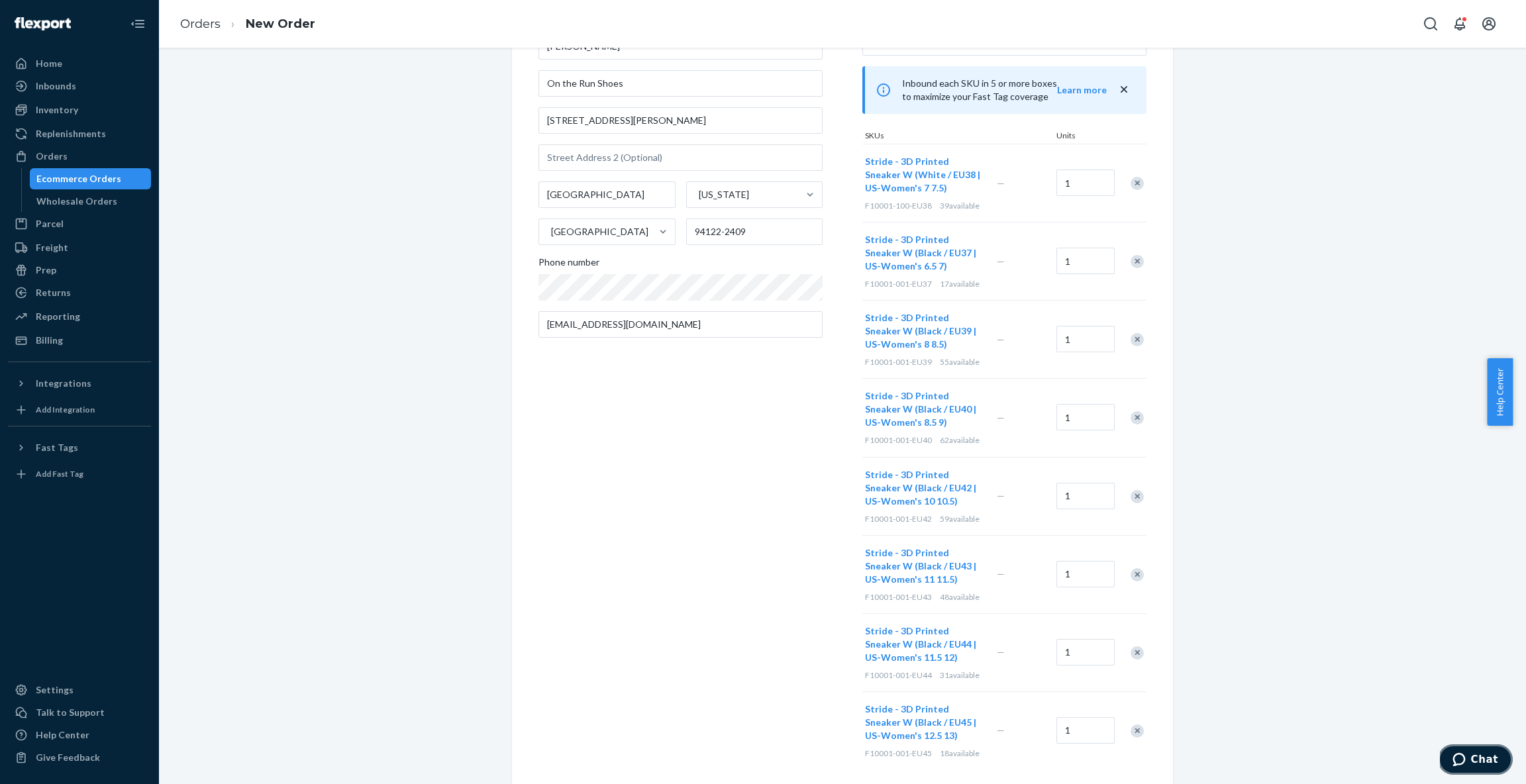
scroll to position [291, 0]
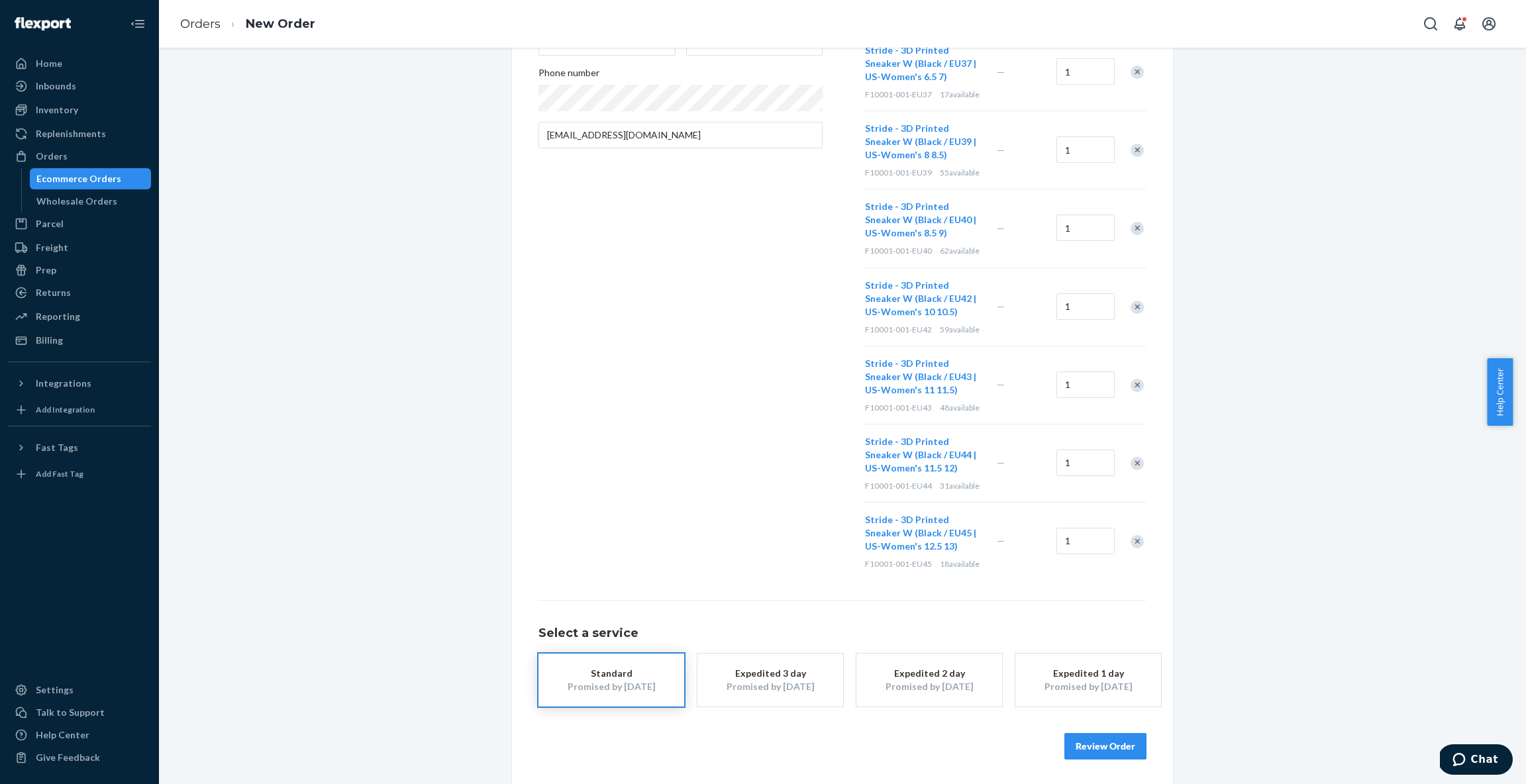
click at [1112, 742] on button "Review Order" at bounding box center [1105, 747] width 82 height 26
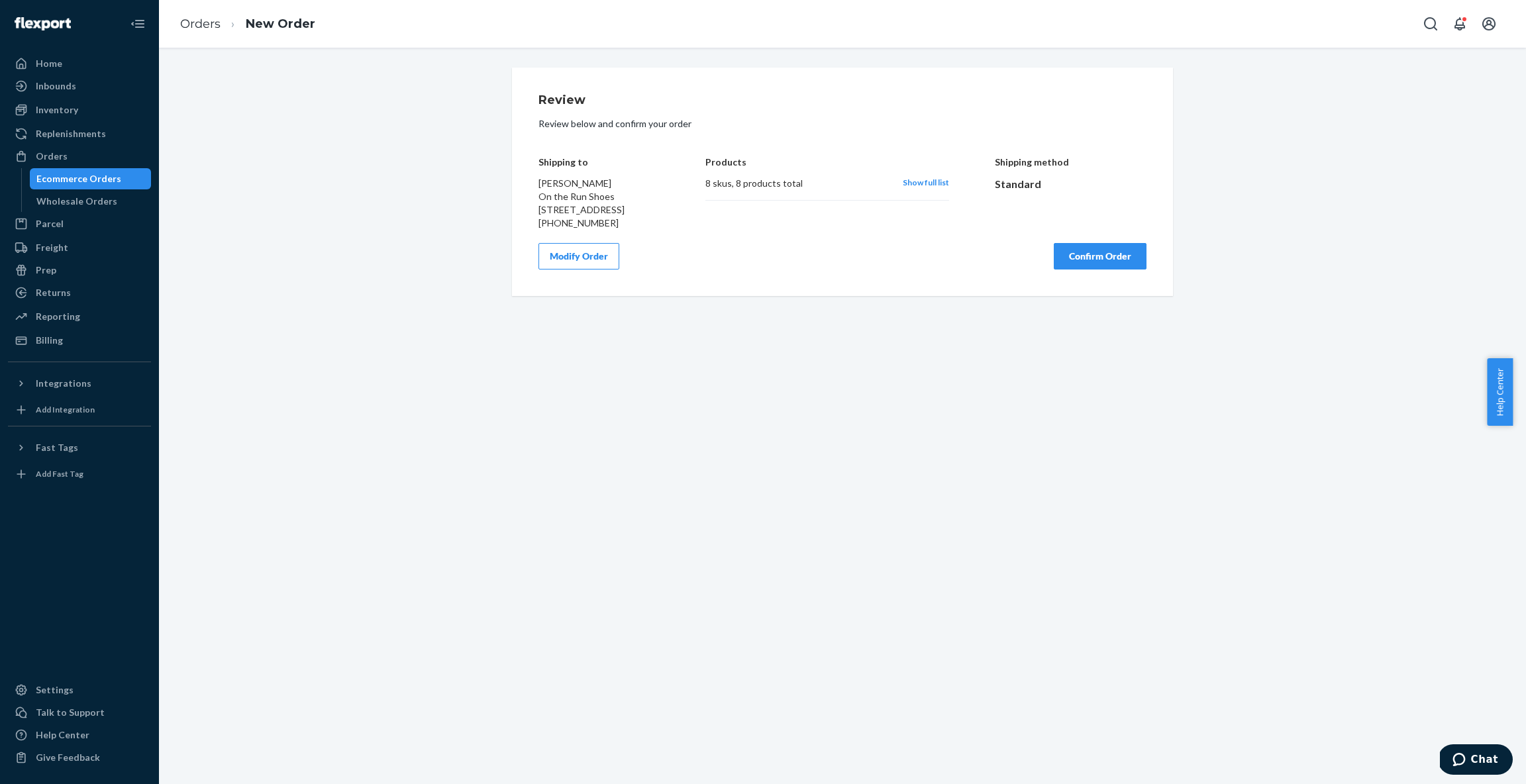
scroll to position [0, 0]
click at [919, 181] on span "Show full list" at bounding box center [926, 182] width 47 height 10
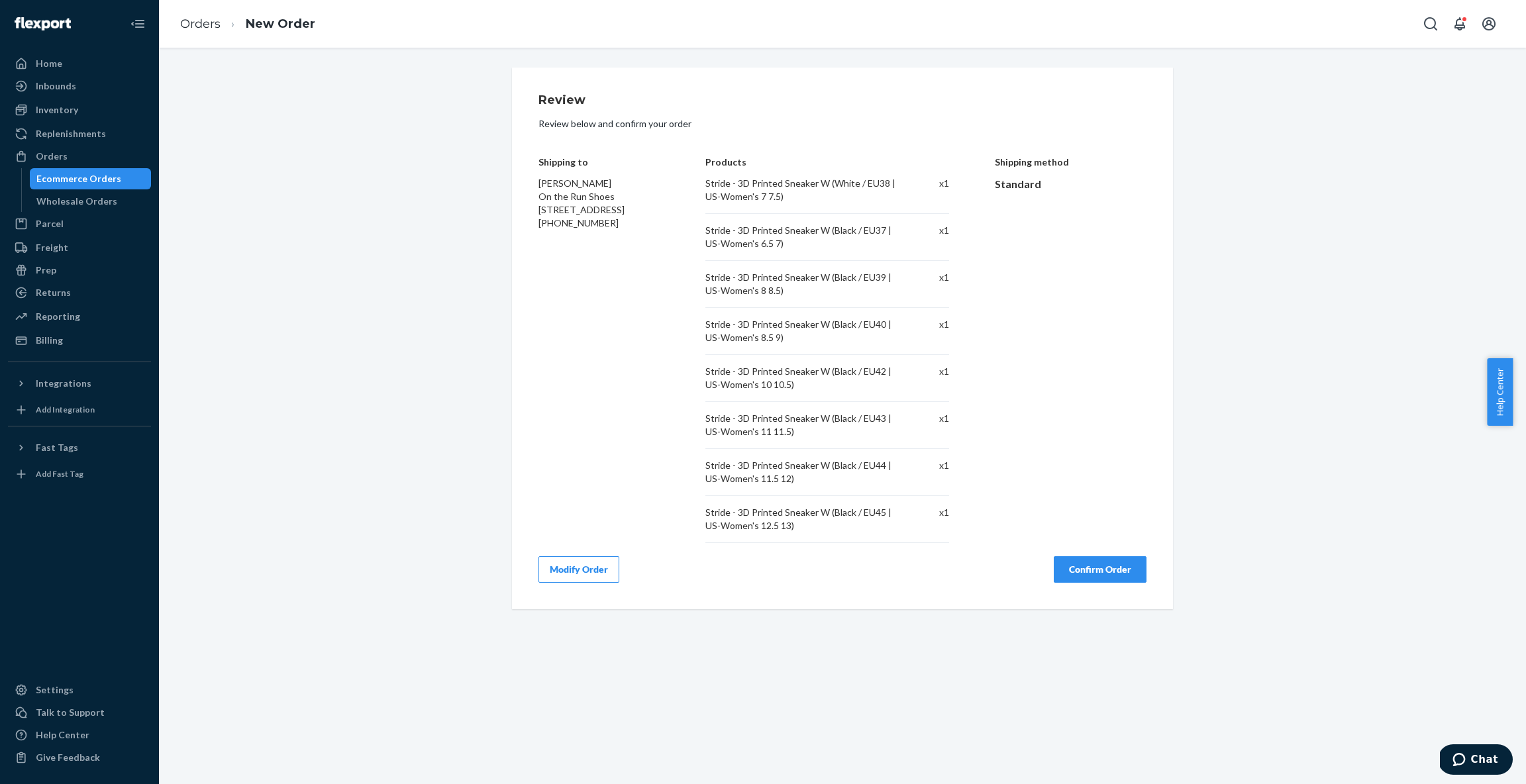
click at [868, 231] on div "Stride - 3D Printed Sneaker W (Black / EU37 | US-Women's 6.5 7)" at bounding box center [801, 237] width 191 height 26
click at [877, 285] on div "Stride - 3D Printed Sneaker W (Black / EU39 | US-Women's 8 8.5)" at bounding box center [801, 284] width 191 height 26
click at [868, 328] on div "Stride - 3D Printed Sneaker W (Black / EU40 | US-Women's 8.5 9)" at bounding box center [801, 331] width 191 height 26
click at [1094, 563] on button "Confirm Order" at bounding box center [1099, 569] width 92 height 26
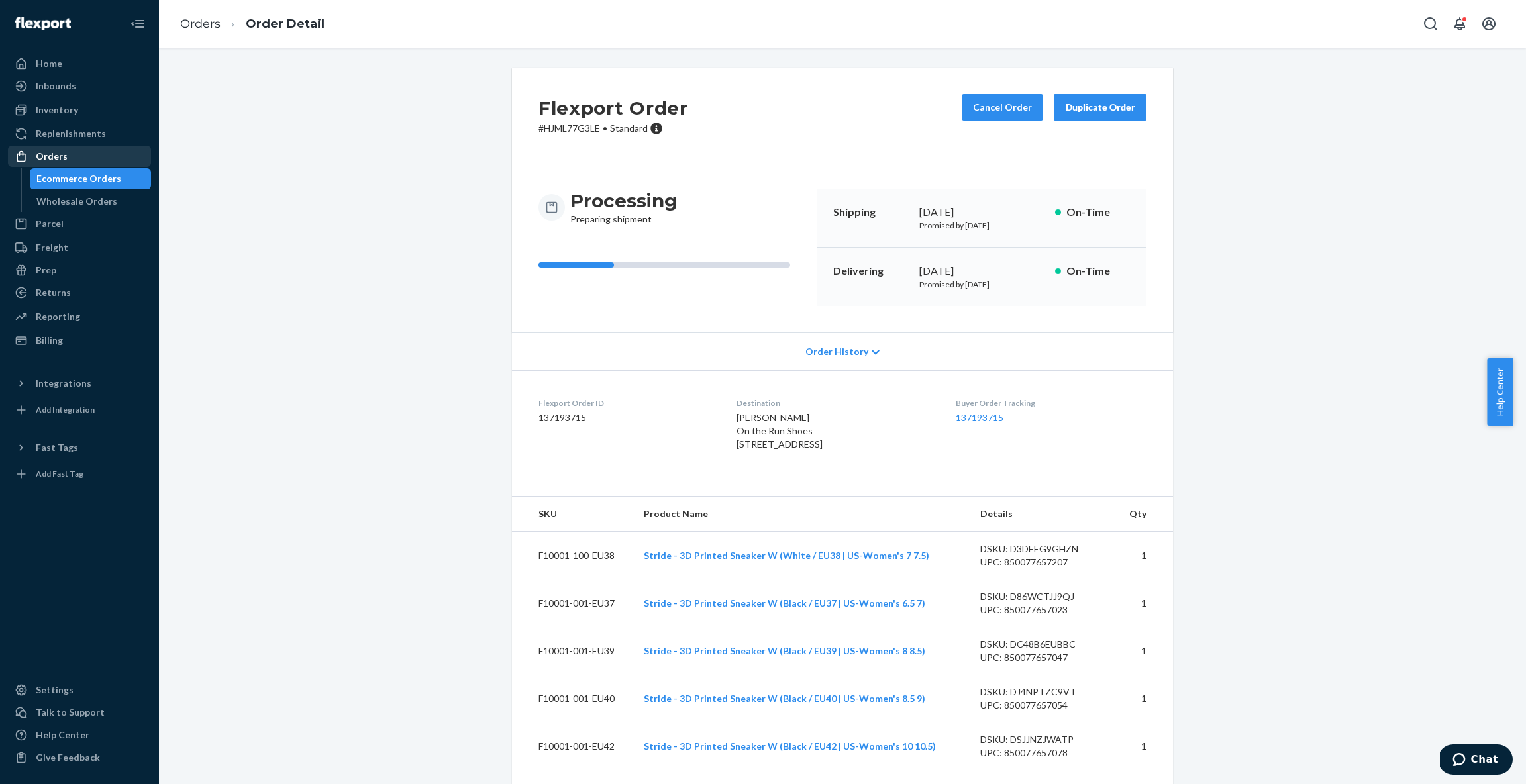
click at [61, 153] on div "Orders" at bounding box center [51, 156] width 32 height 13
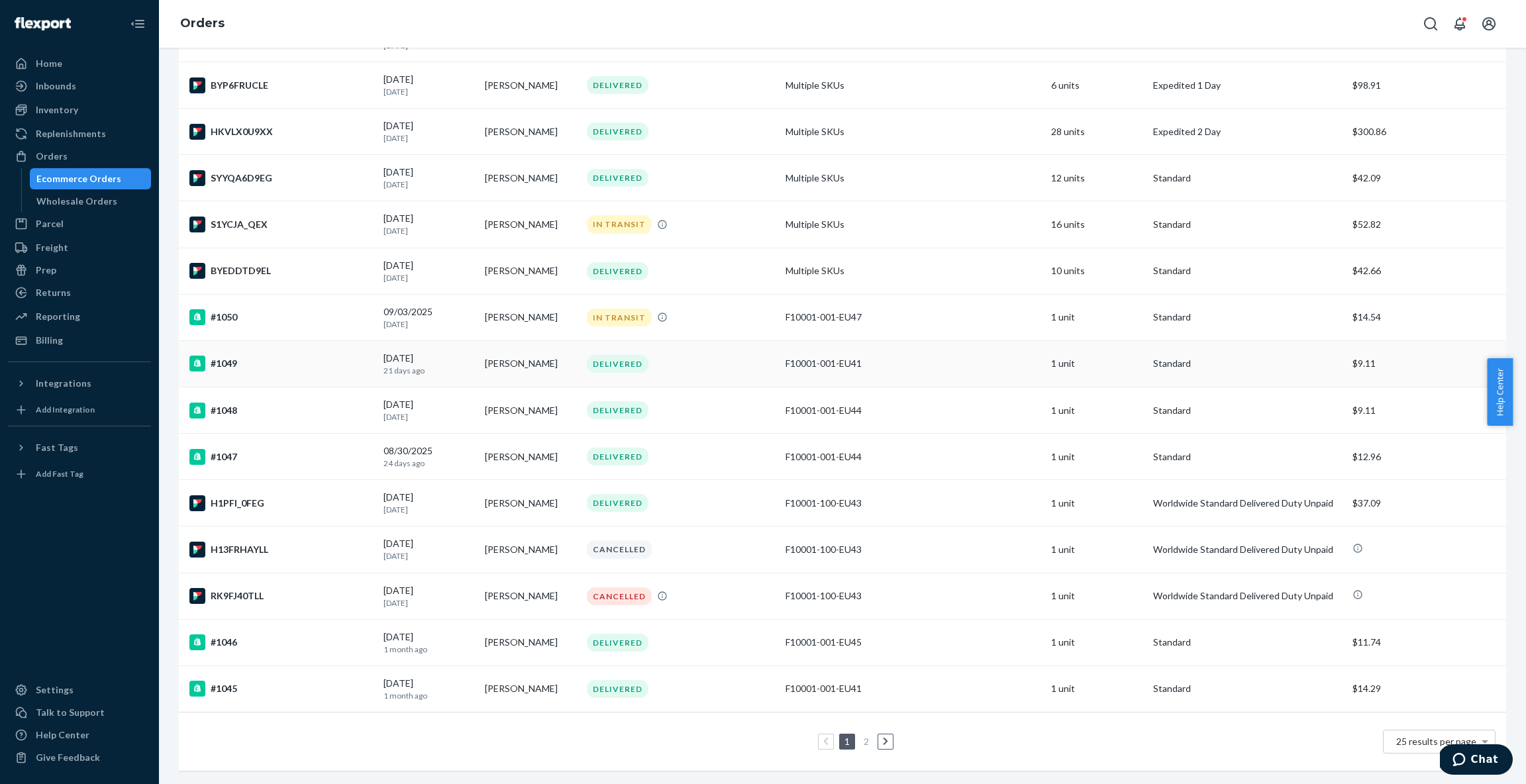
scroll to position [624, 0]
